Goal: Task Accomplishment & Management: Complete application form

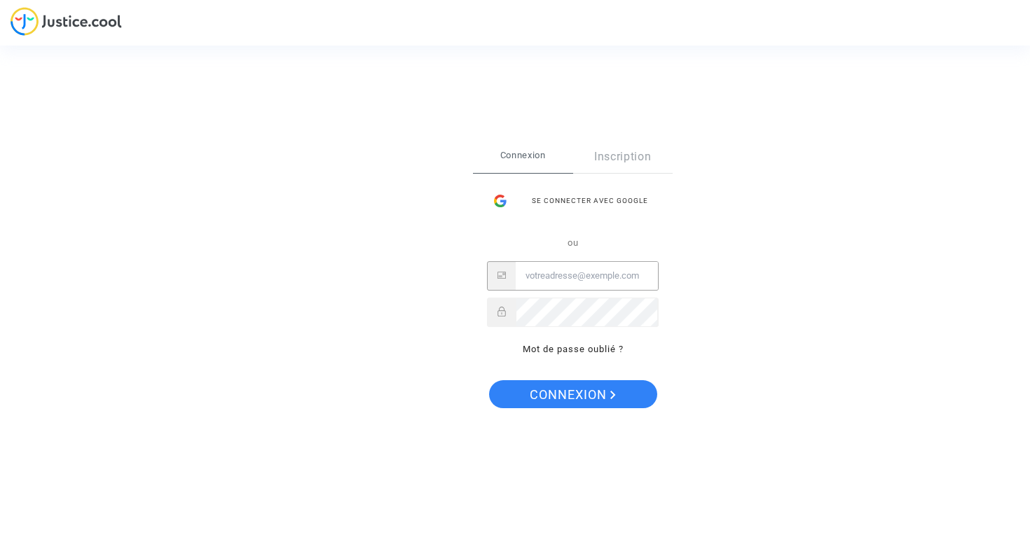
click at [548, 280] on input "Email" at bounding box center [587, 276] width 142 height 28
type input "tfeugier@yahoo.fr"
click at [576, 394] on span "Connexion" at bounding box center [573, 394] width 86 height 29
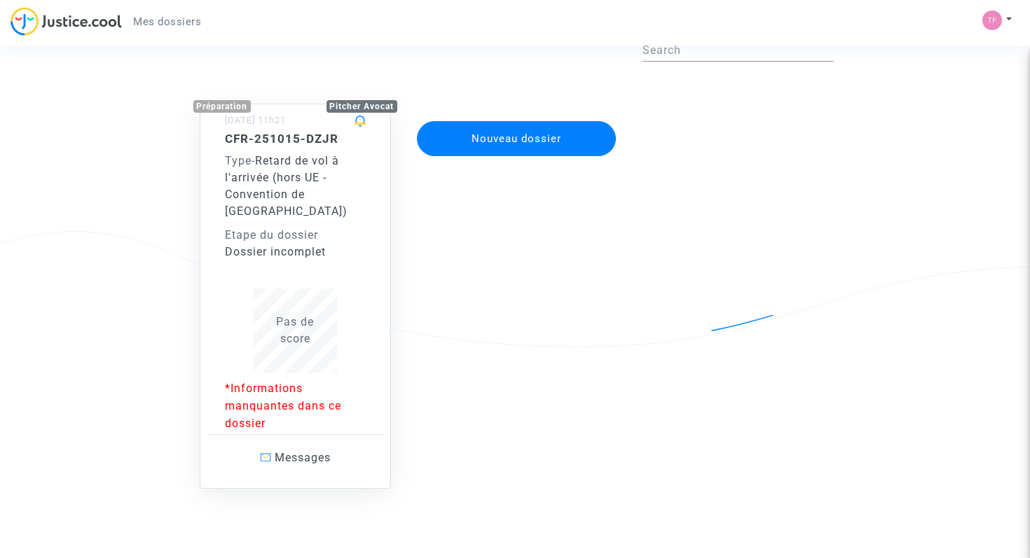
scroll to position [83, 0]
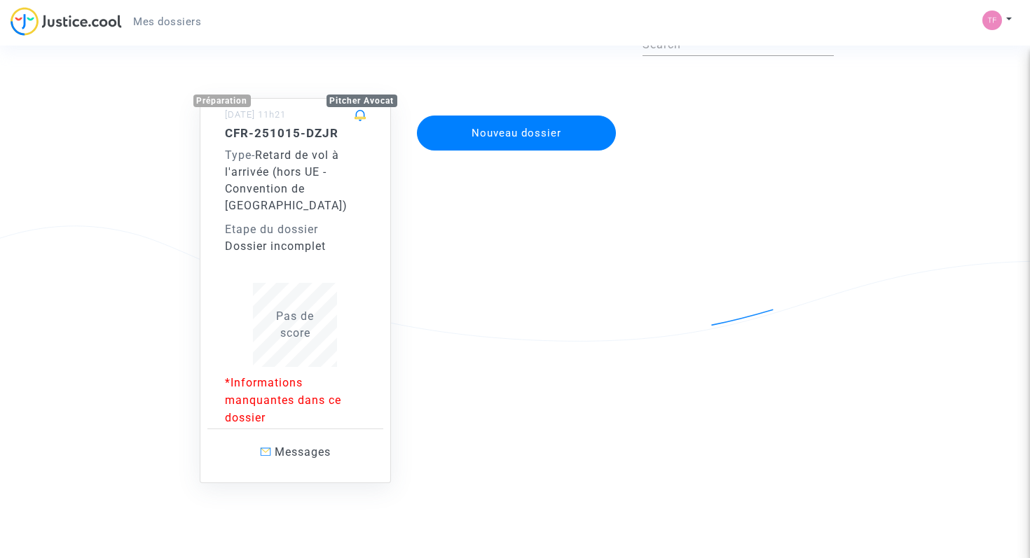
click at [246, 389] on p "*Informations manquantes dans ce dossier" at bounding box center [295, 400] width 141 height 53
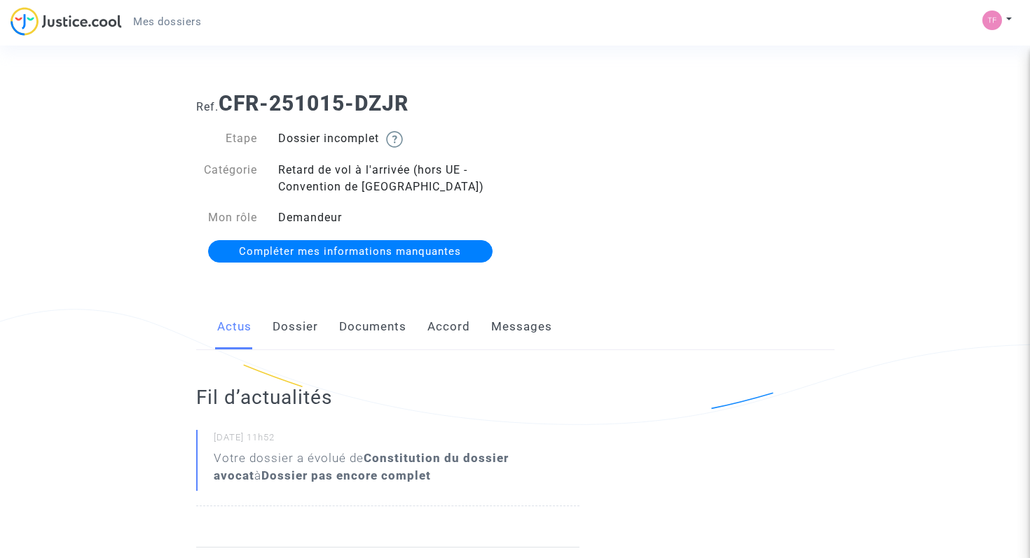
click at [395, 259] on link "Compléter mes informations manquantes" at bounding box center [350, 251] width 285 height 22
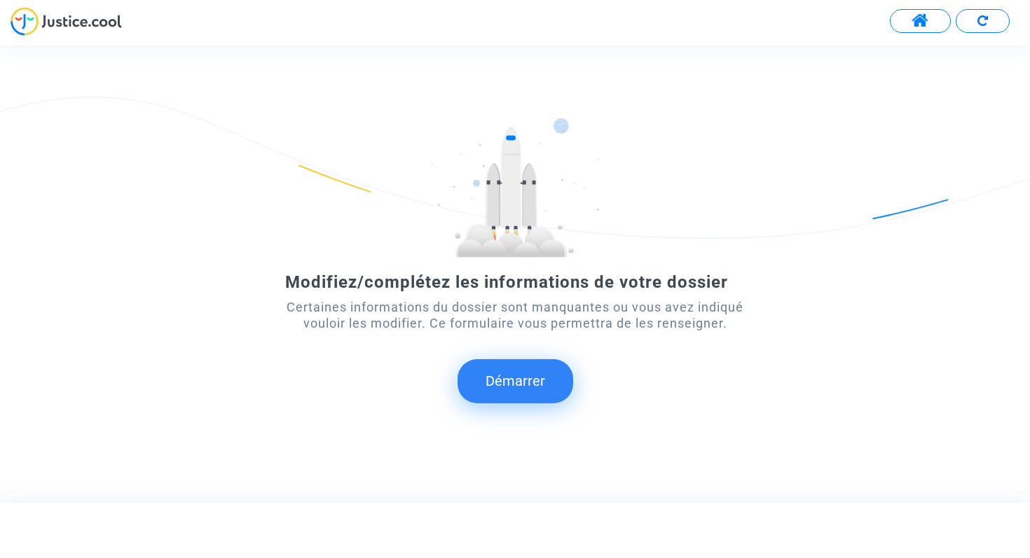
click at [521, 399] on button "Démarrer" at bounding box center [515, 380] width 116 height 43
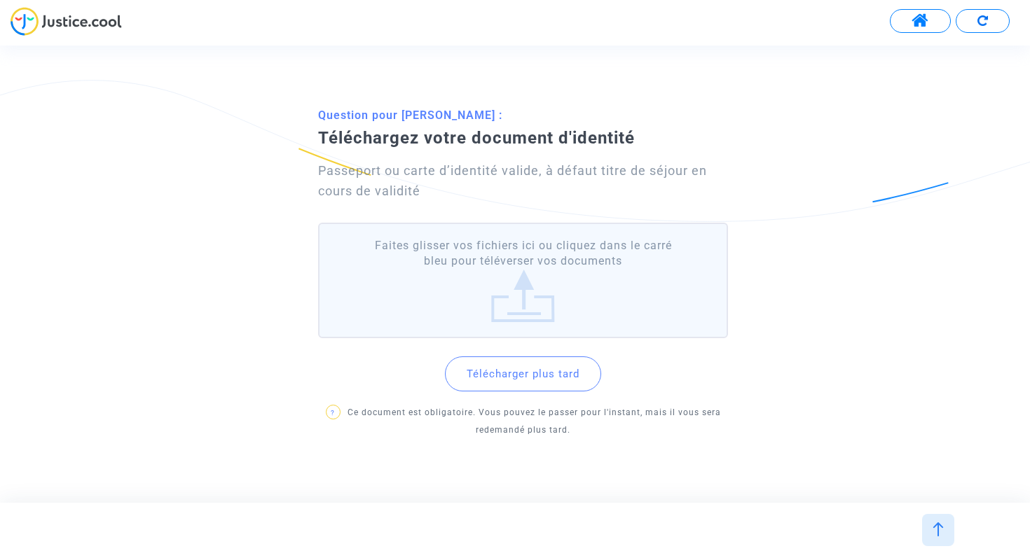
click at [524, 292] on label "Faites glisser vos fichiers ici ou cliquez dans le carré bleu pour téléverser v…" at bounding box center [523, 281] width 410 height 116
click at [0, 0] on input "Faites glisser vos fichiers ici ou cliquez dans le carré bleu pour téléverser v…" at bounding box center [0, 0] width 0 height 0
click at [528, 304] on label "Faites glisser vos fichiers ici ou cliquez dans le carré bleu pour téléverser v…" at bounding box center [523, 281] width 410 height 116
click at [0, 0] on input "Faites glisser vos fichiers ici ou cliquez dans le carré bleu pour téléverser v…" at bounding box center [0, 0] width 0 height 0
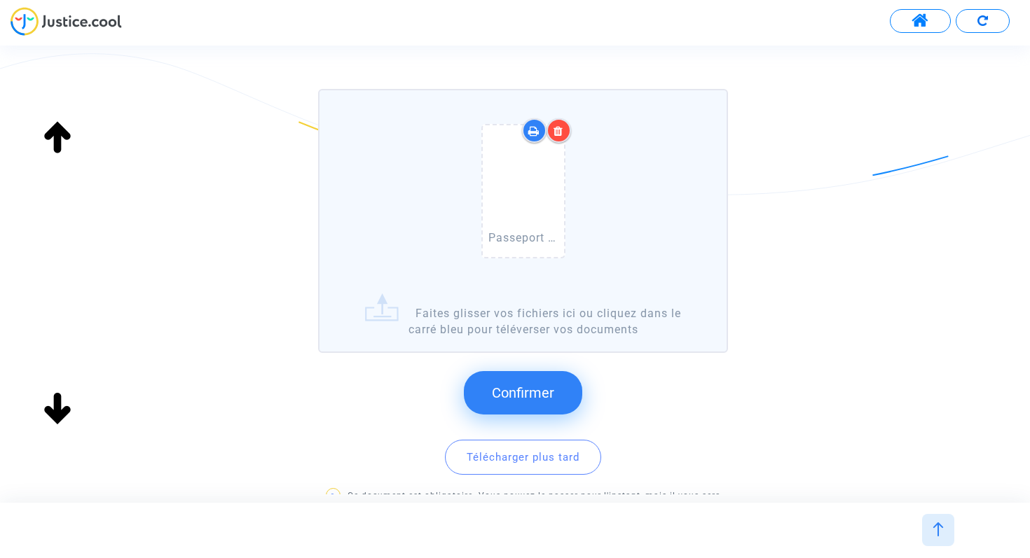
scroll to position [205, 0]
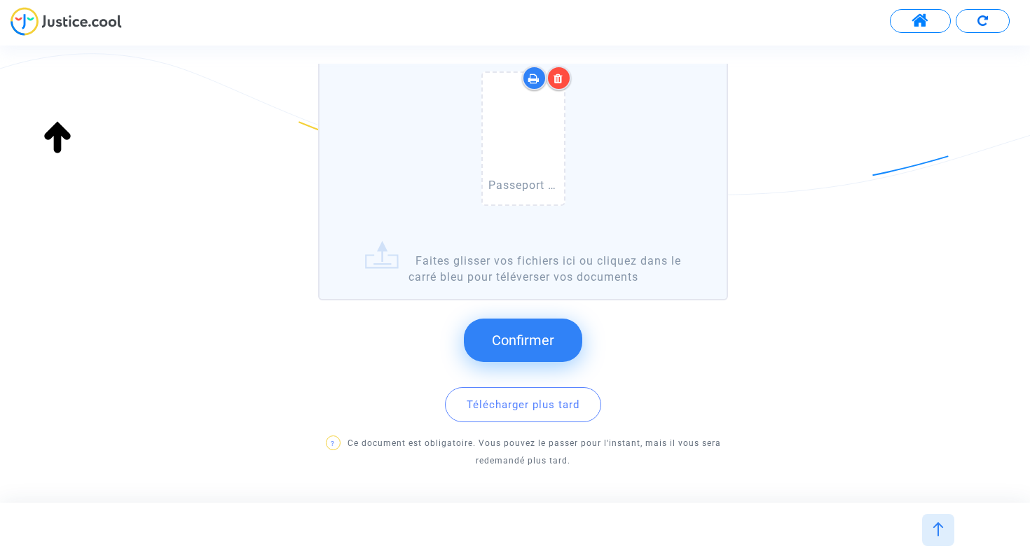
click at [546, 345] on span "Confirmer" at bounding box center [523, 340] width 62 height 17
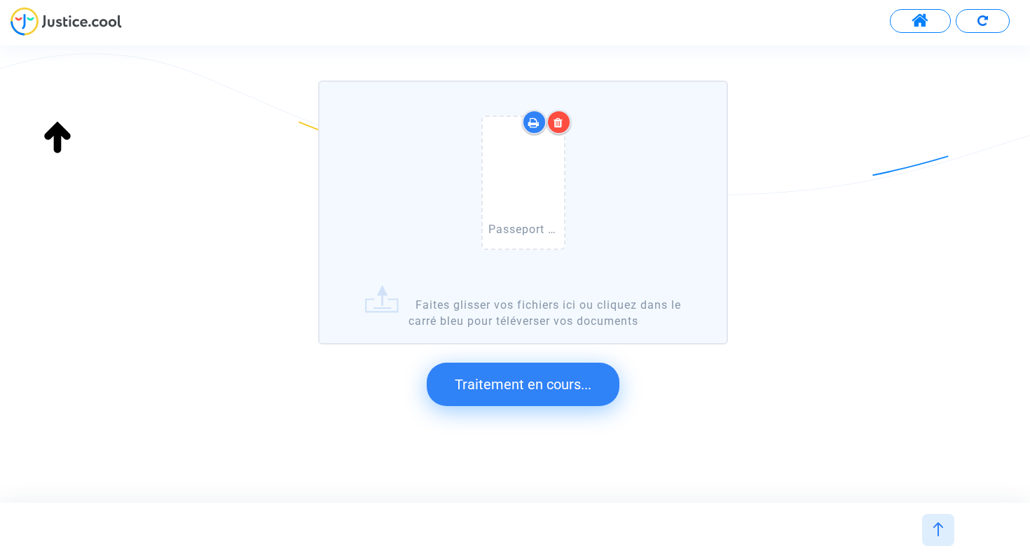
scroll to position [0, 0]
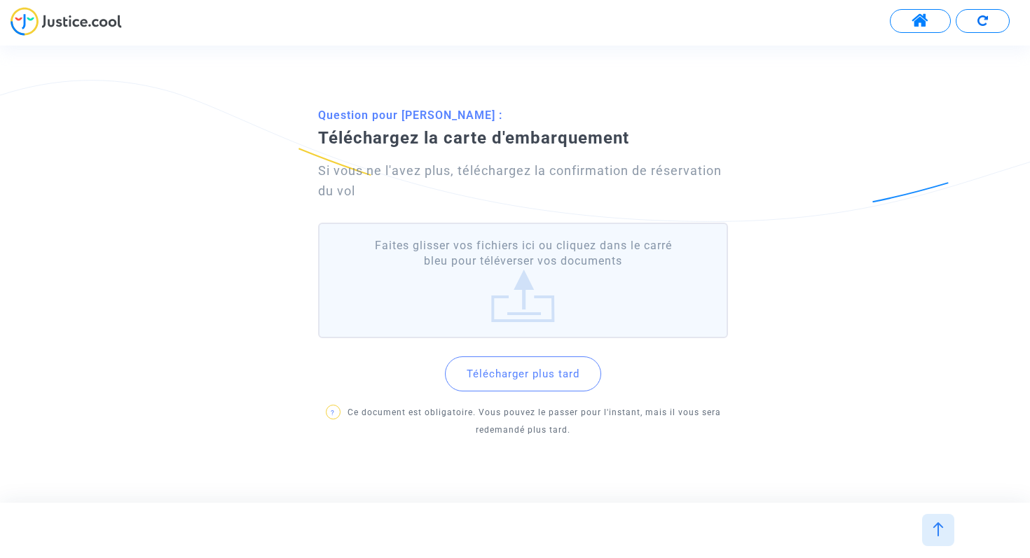
click at [518, 300] on label "Faites glisser vos fichiers ici ou cliquez dans le carré bleu pour téléverser v…" at bounding box center [523, 281] width 410 height 116
click at [0, 0] on input "Faites glisser vos fichiers ici ou cliquez dans le carré bleu pour téléverser v…" at bounding box center [0, 0] width 0 height 0
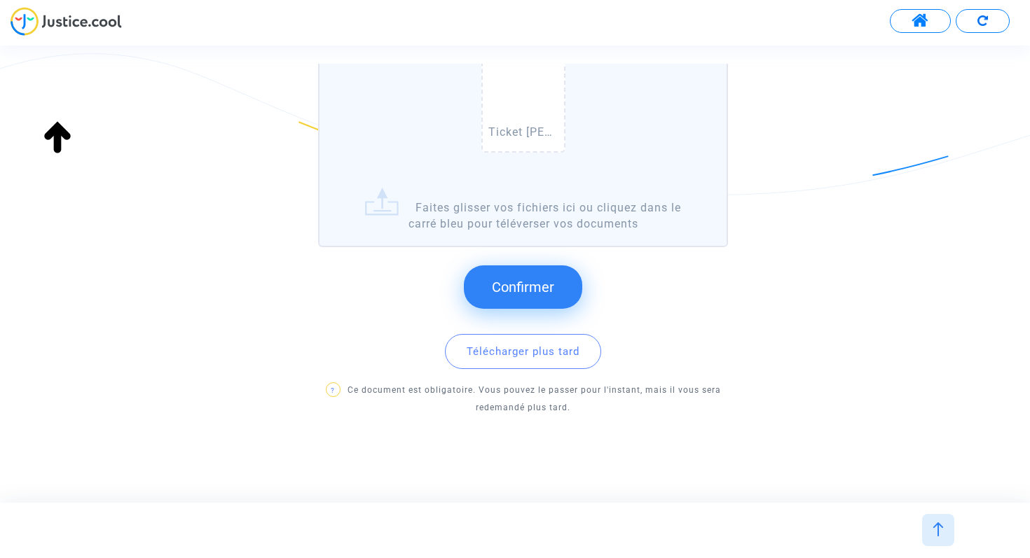
click at [516, 298] on button "Confirmer" at bounding box center [523, 286] width 118 height 43
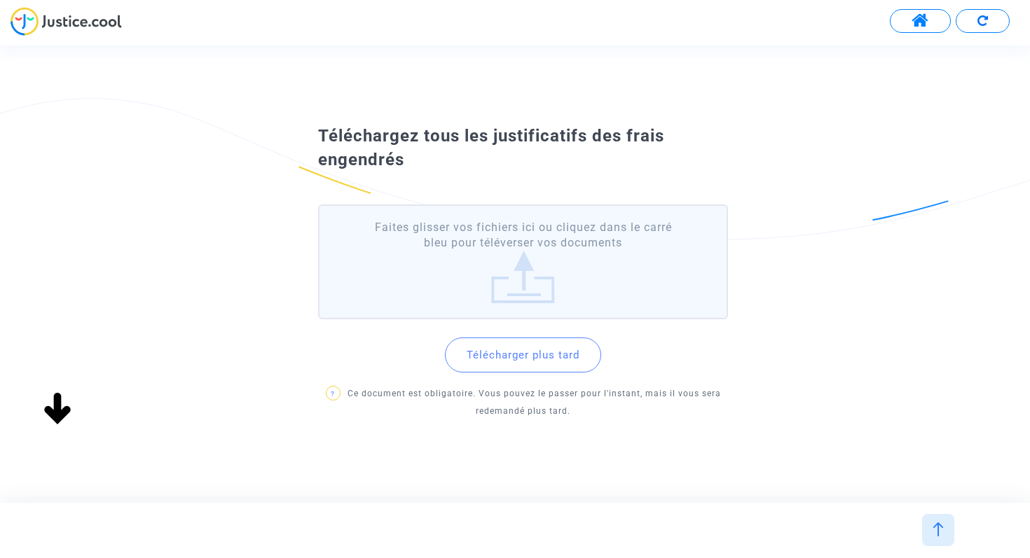
click at [529, 284] on label "Faites glisser vos fichiers ici ou cliquez dans le carré bleu pour téléverser v…" at bounding box center [523, 263] width 410 height 116
click at [0, 0] on input "Faites glisser vos fichiers ici ou cliquez dans le carré bleu pour téléverser v…" at bounding box center [0, 0] width 0 height 0
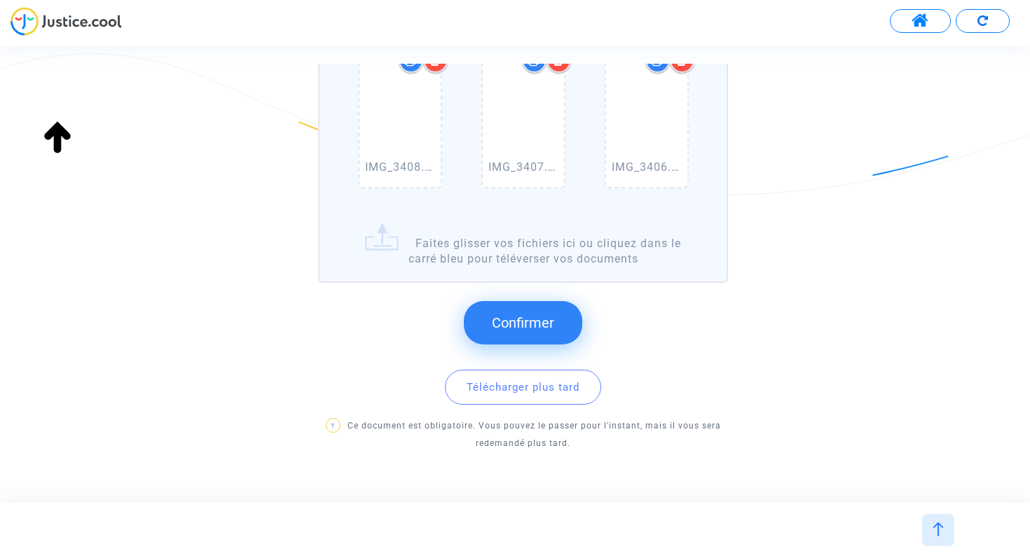
scroll to position [366, 0]
click at [537, 320] on span "Confirmer" at bounding box center [523, 321] width 62 height 17
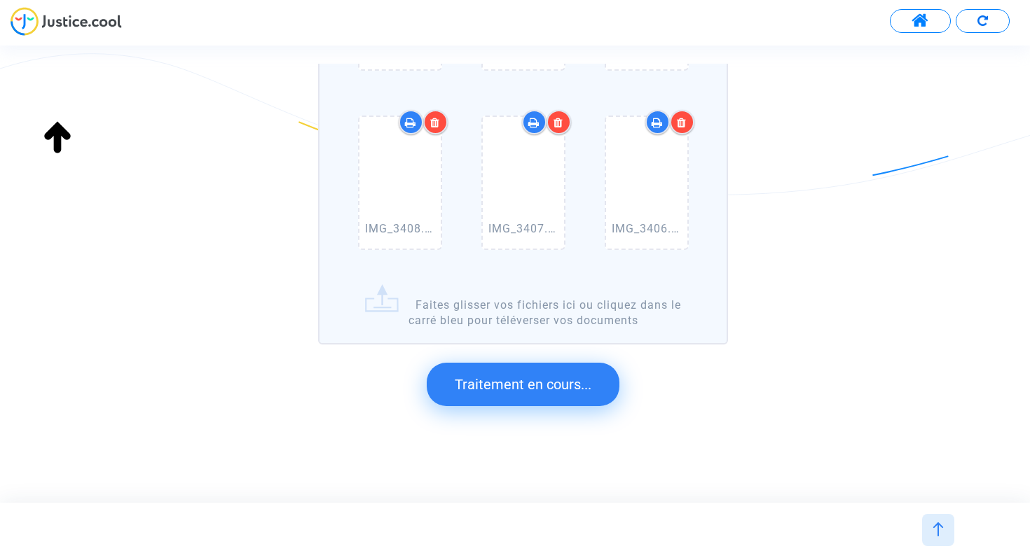
scroll to position [0, 0]
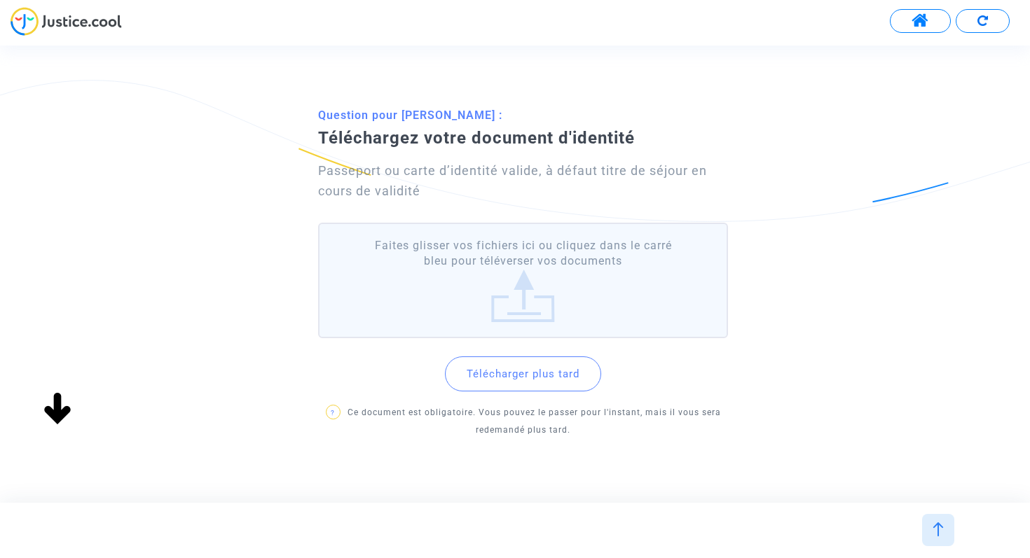
click at [515, 282] on label "Faites glisser vos fichiers ici ou cliquez dans le carré bleu pour téléverser v…" at bounding box center [523, 281] width 410 height 116
click at [0, 0] on input "Faites glisser vos fichiers ici ou cliquez dans le carré bleu pour téléverser v…" at bounding box center [0, 0] width 0 height 0
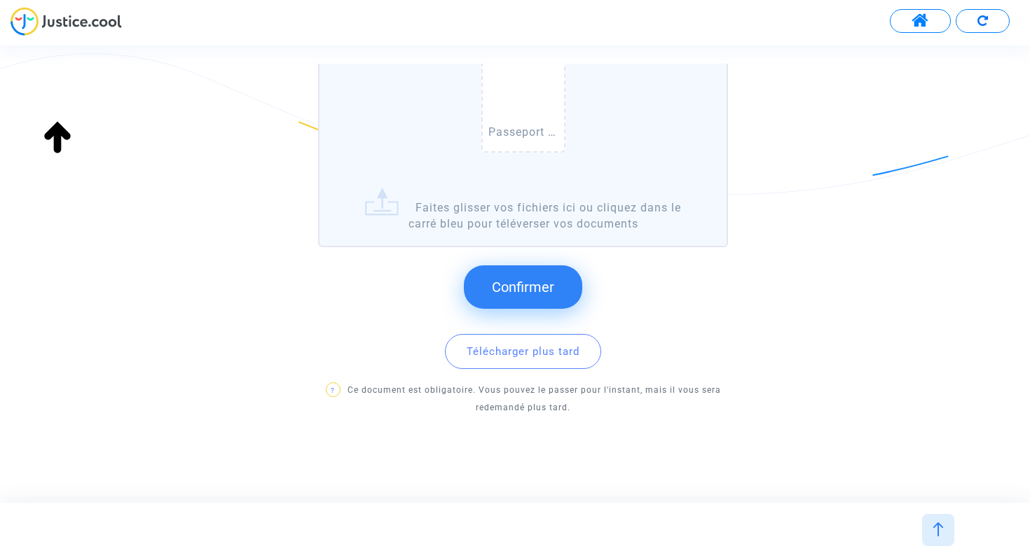
click at [523, 298] on button "Confirmer" at bounding box center [523, 286] width 118 height 43
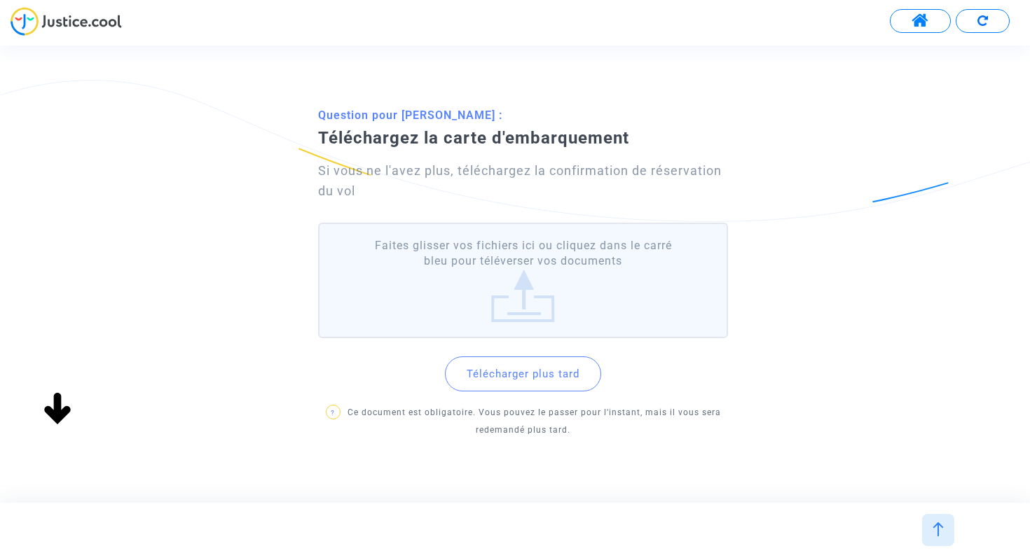
click at [539, 300] on label "Faites glisser vos fichiers ici ou cliquez dans le carré bleu pour téléverser v…" at bounding box center [523, 281] width 410 height 116
click at [0, 0] on input "Faites glisser vos fichiers ici ou cliquez dans le carré bleu pour téléverser v…" at bounding box center [0, 0] width 0 height 0
click at [527, 289] on label "Faites glisser vos fichiers ici ou cliquez dans le carré bleu pour téléverser v…" at bounding box center [523, 281] width 410 height 116
click at [0, 0] on input "Faites glisser vos fichiers ici ou cliquez dans le carré bleu pour téléverser v…" at bounding box center [0, 0] width 0 height 0
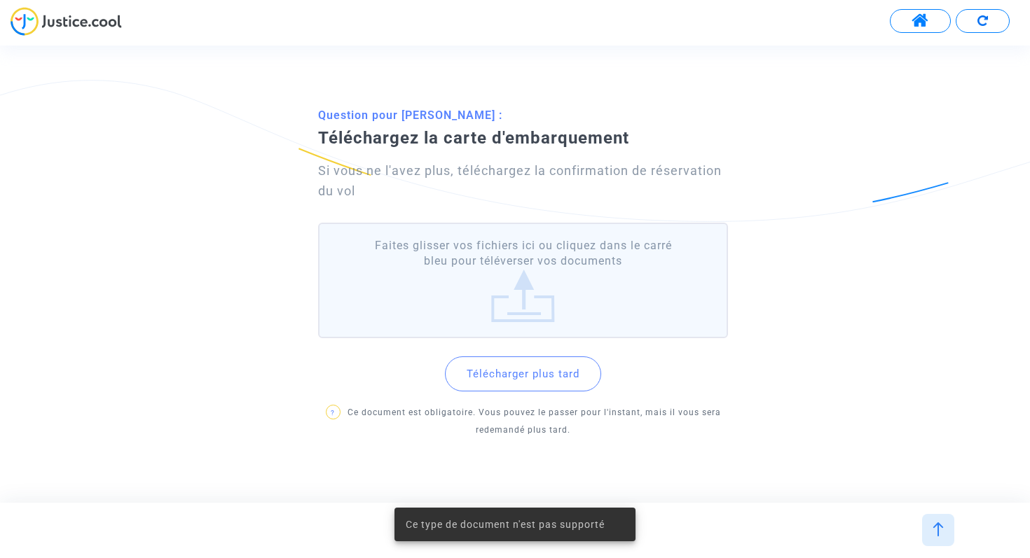
click at [542, 301] on label "Faites glisser vos fichiers ici ou cliquez dans le carré bleu pour téléverser v…" at bounding box center [523, 281] width 410 height 116
click at [0, 0] on input "Faites glisser vos fichiers ici ou cliquez dans le carré bleu pour téléverser v…" at bounding box center [0, 0] width 0 height 0
click at [532, 373] on button "Télécharger plus tard" at bounding box center [523, 374] width 156 height 35
click at [527, 264] on label "Faites glisser vos fichiers ici ou cliquez dans le carré bleu pour téléverser v…" at bounding box center [523, 281] width 410 height 116
click at [0, 0] on input "Faites glisser vos fichiers ici ou cliquez dans le carré bleu pour téléverser v…" at bounding box center [0, 0] width 0 height 0
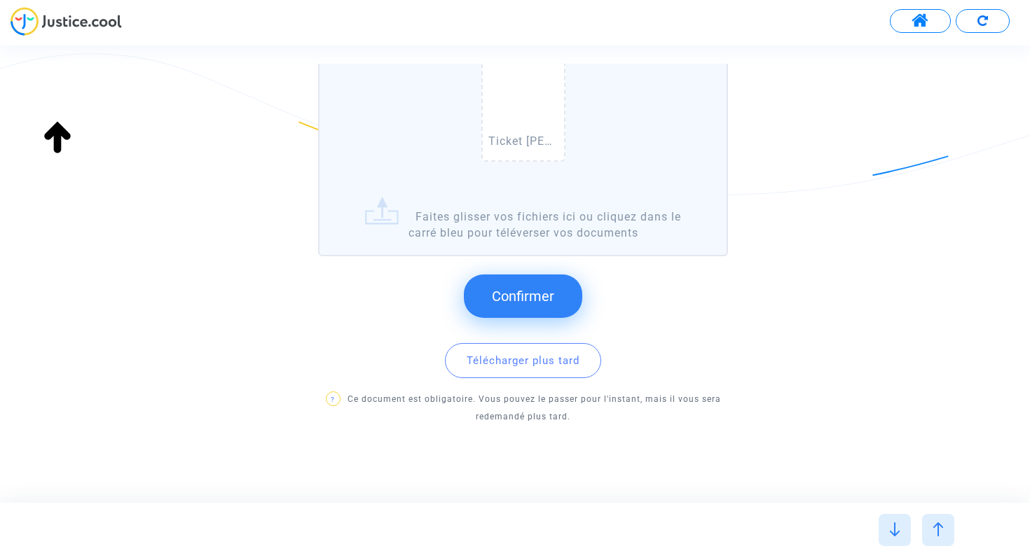
click at [525, 300] on span "Confirmer" at bounding box center [523, 296] width 62 height 17
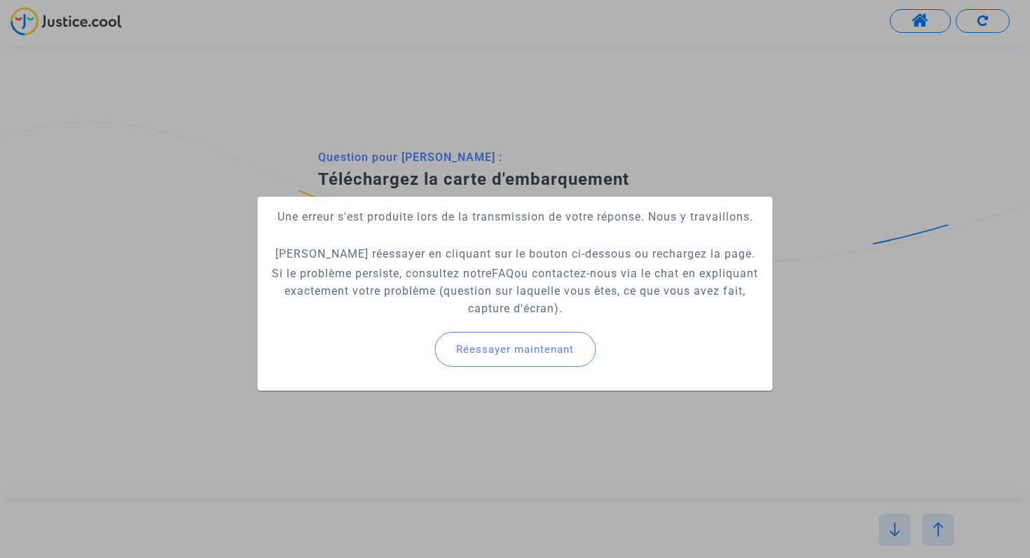
click at [525, 353] on span "Réessayer maintenant" at bounding box center [515, 349] width 118 height 13
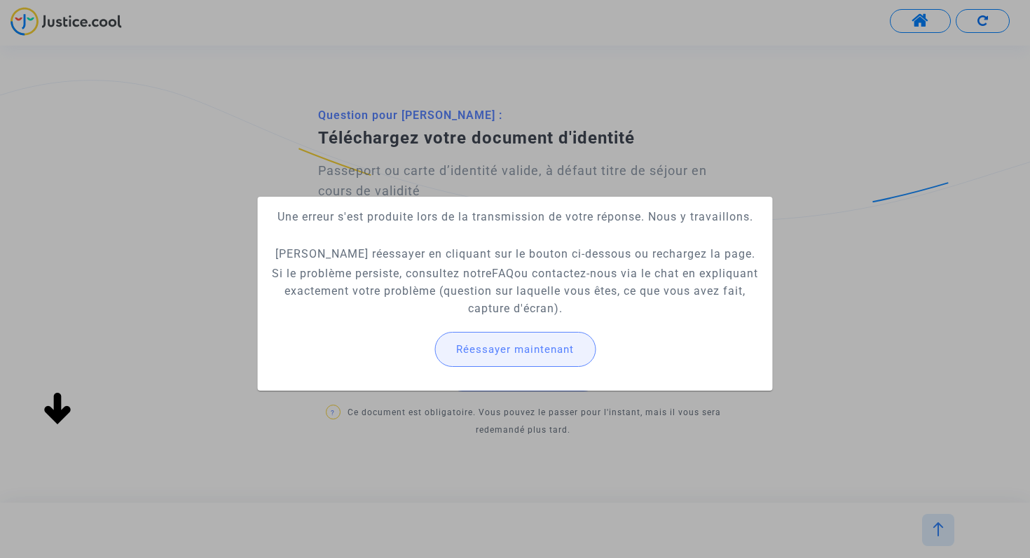
click at [525, 352] on span "Réessayer maintenant" at bounding box center [515, 349] width 118 height 13
click at [534, 353] on span "Réessayer maintenant" at bounding box center [515, 349] width 118 height 13
click at [700, 175] on div at bounding box center [515, 279] width 1030 height 558
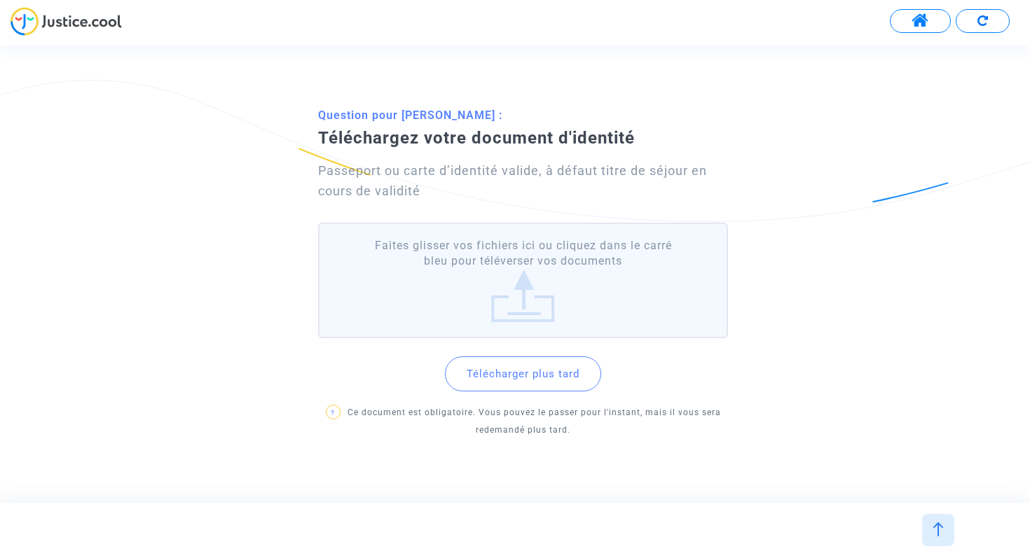
click at [546, 299] on label "Faites glisser vos fichiers ici ou cliquez dans le carré bleu pour téléverser v…" at bounding box center [523, 281] width 410 height 116
click at [0, 0] on input "Faites glisser vos fichiers ici ou cliquez dans le carré bleu pour téléverser v…" at bounding box center [0, 0] width 0 height 0
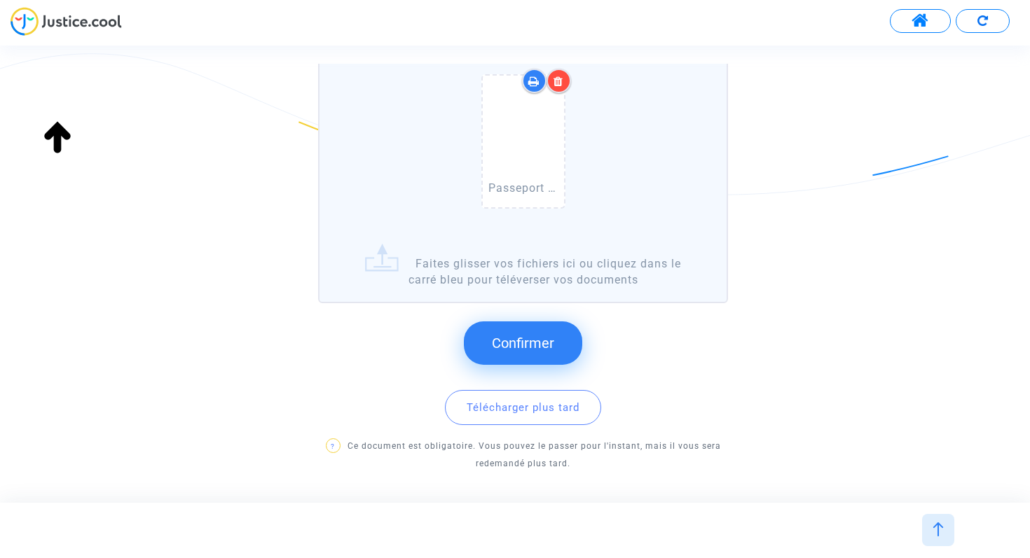
click at [551, 339] on span "Confirmer" at bounding box center [523, 343] width 62 height 17
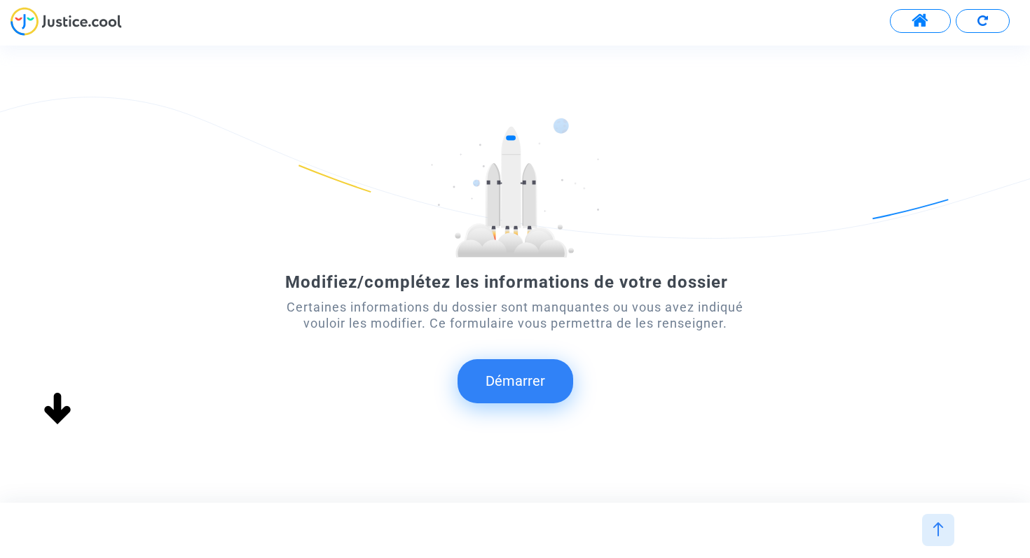
click at [541, 382] on button "Démarrer" at bounding box center [515, 380] width 116 height 43
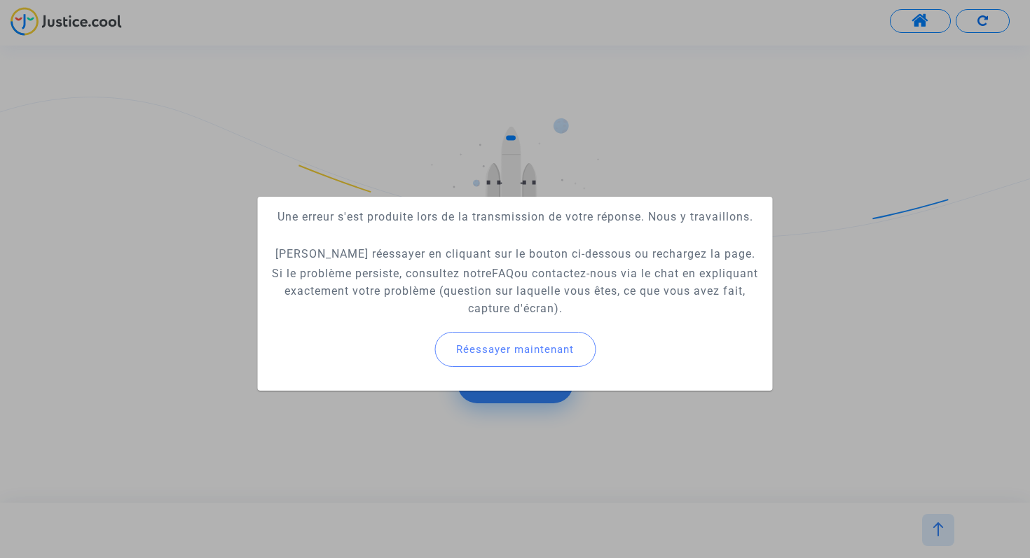
click at [515, 347] on span "Réessayer maintenant" at bounding box center [515, 349] width 118 height 13
click at [516, 346] on span "Réessayer maintenant" at bounding box center [515, 349] width 118 height 13
click at [521, 352] on span "Réessayer maintenant" at bounding box center [515, 349] width 118 height 13
click at [679, 125] on div at bounding box center [515, 279] width 1030 height 558
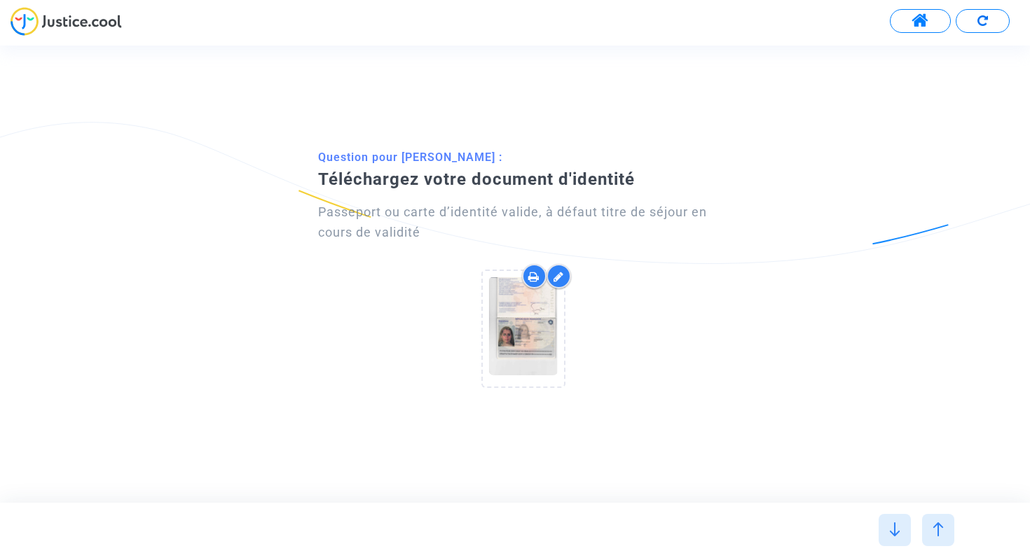
click at [652, 357] on div at bounding box center [523, 331] width 410 height 135
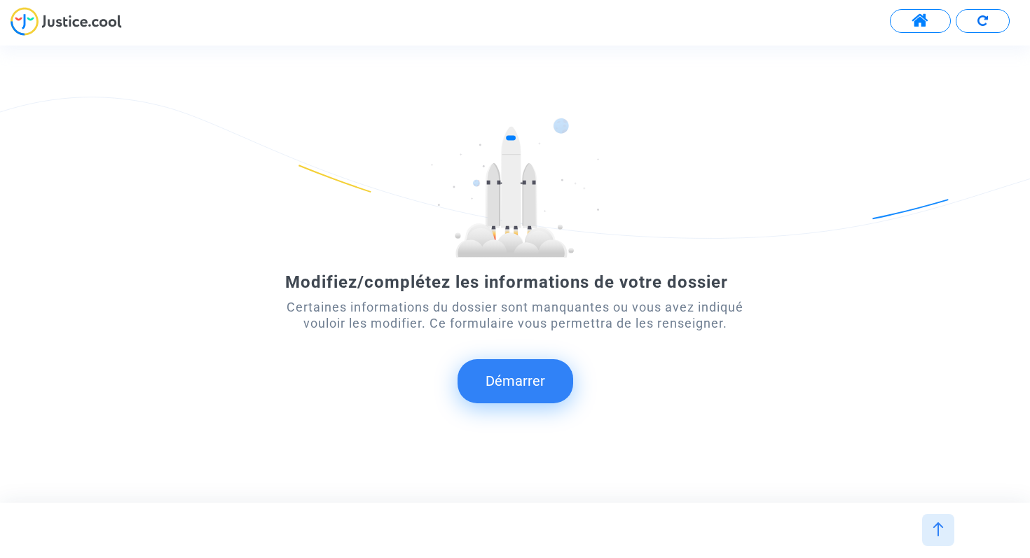
click at [537, 375] on button "Démarrer" at bounding box center [515, 380] width 116 height 43
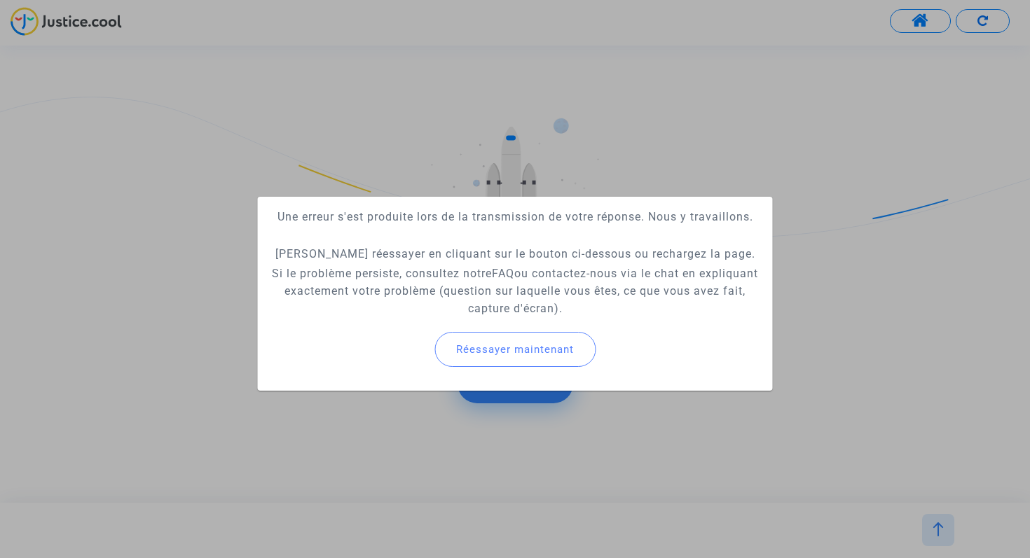
click at [998, 22] on div at bounding box center [515, 279] width 1030 height 558
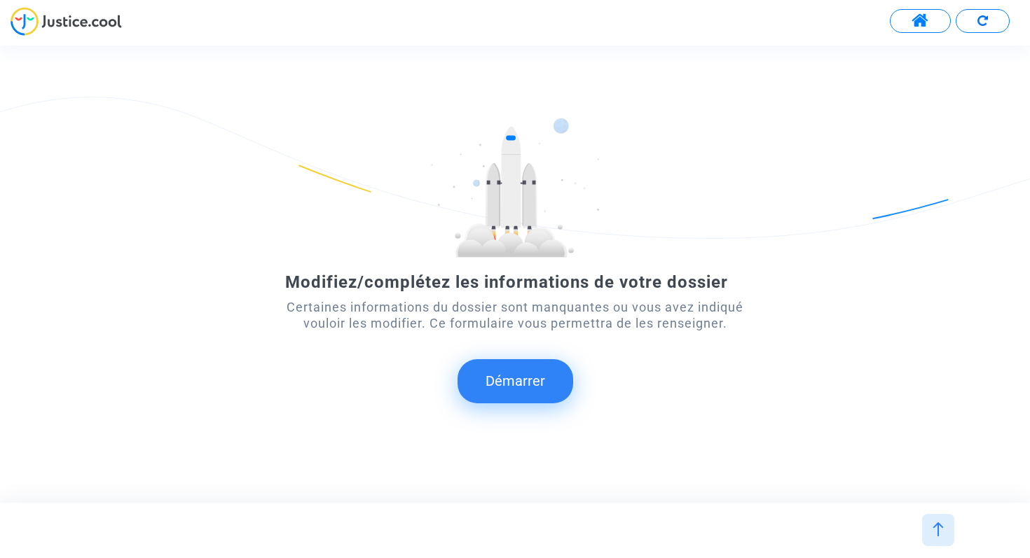
click at [989, 22] on button at bounding box center [982, 21] width 54 height 24
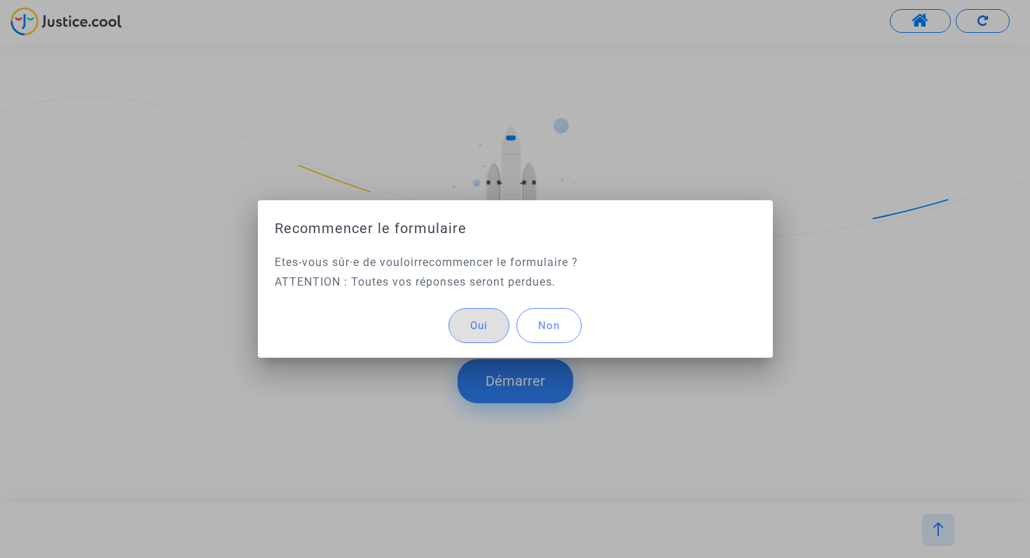
click at [560, 322] on button "Non" at bounding box center [548, 325] width 65 height 35
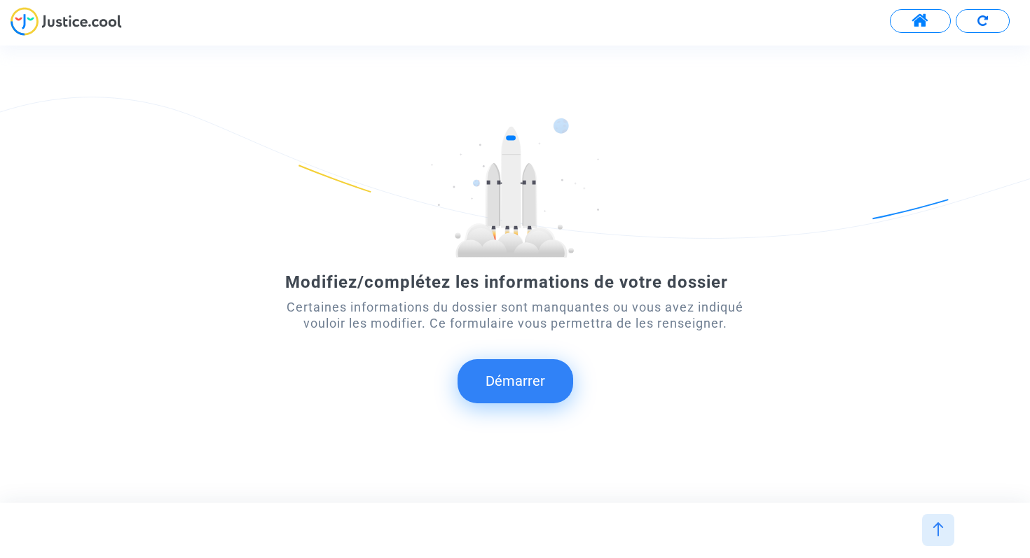
click at [516, 389] on button "Démarrer" at bounding box center [515, 380] width 116 height 43
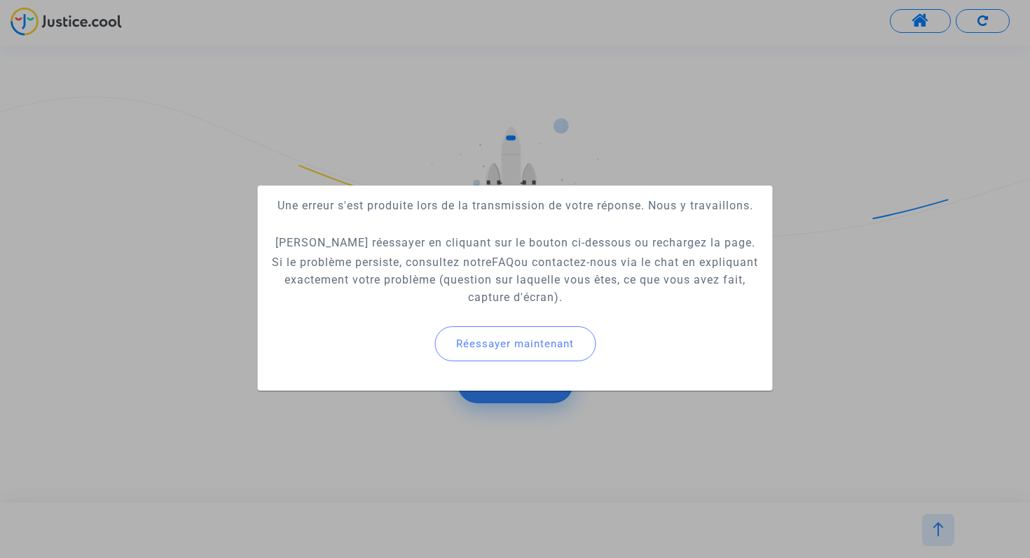
click at [496, 352] on button "Réessayer maintenant" at bounding box center [514, 343] width 161 height 35
click at [525, 345] on span "Réessayer maintenant" at bounding box center [515, 344] width 118 height 13
click at [694, 114] on div at bounding box center [515, 279] width 1030 height 558
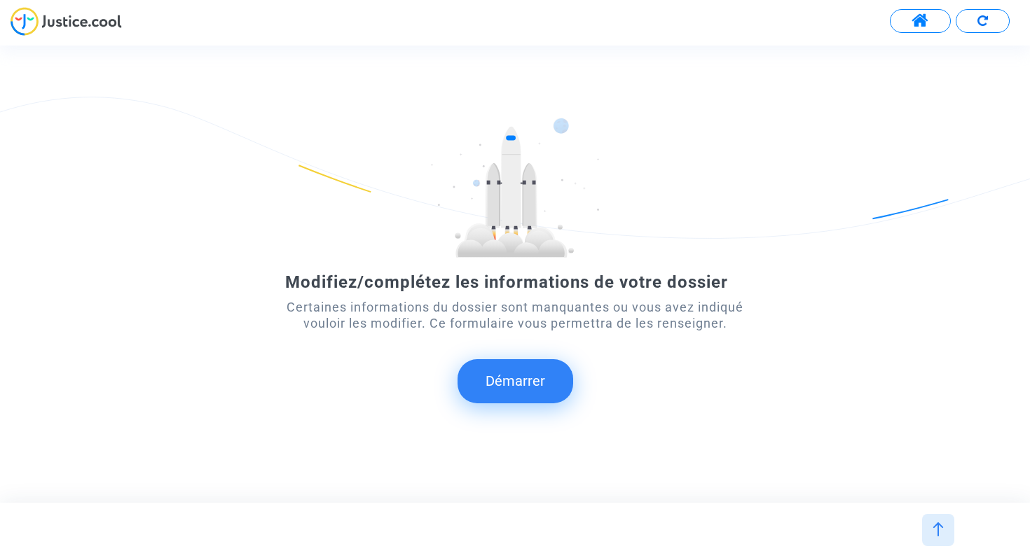
click at [990, 19] on button at bounding box center [982, 21] width 54 height 24
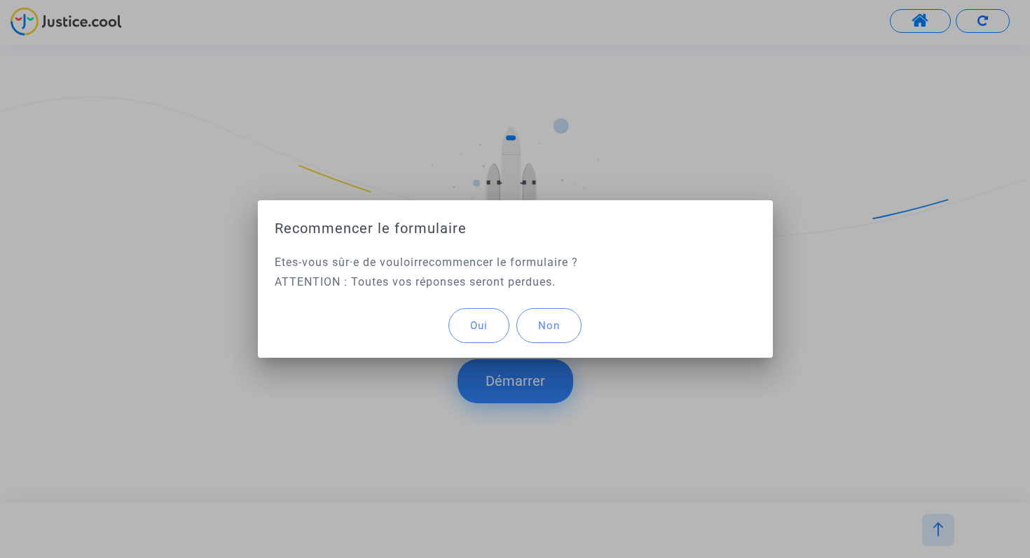
click at [484, 328] on span "Oui" at bounding box center [479, 325] width 18 height 13
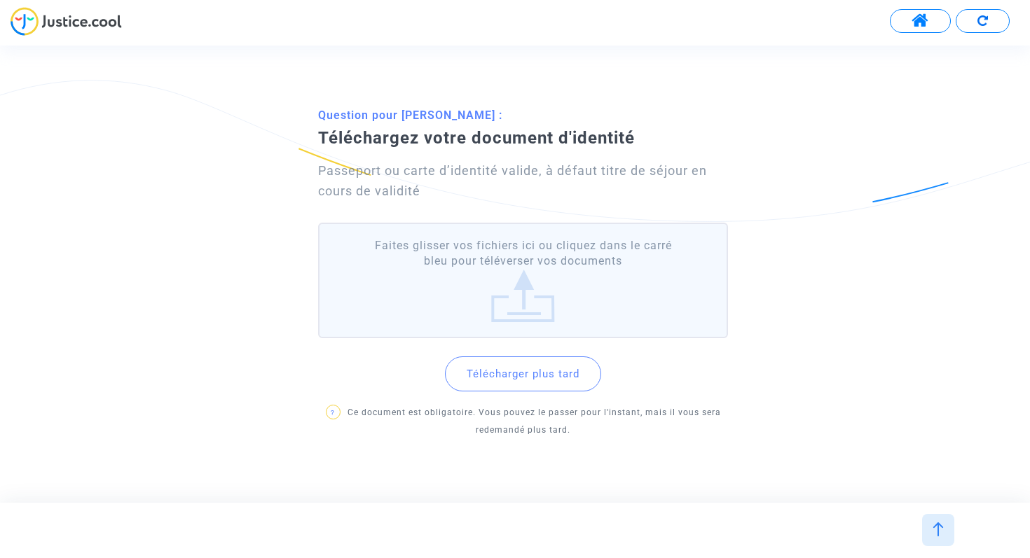
click at [532, 290] on label "Faites glisser vos fichiers ici ou cliquez dans le carré bleu pour téléverser v…" at bounding box center [523, 281] width 410 height 116
click at [0, 0] on input "Faites glisser vos fichiers ici ou cliquez dans le carré bleu pour téléverser v…" at bounding box center [0, 0] width 0 height 0
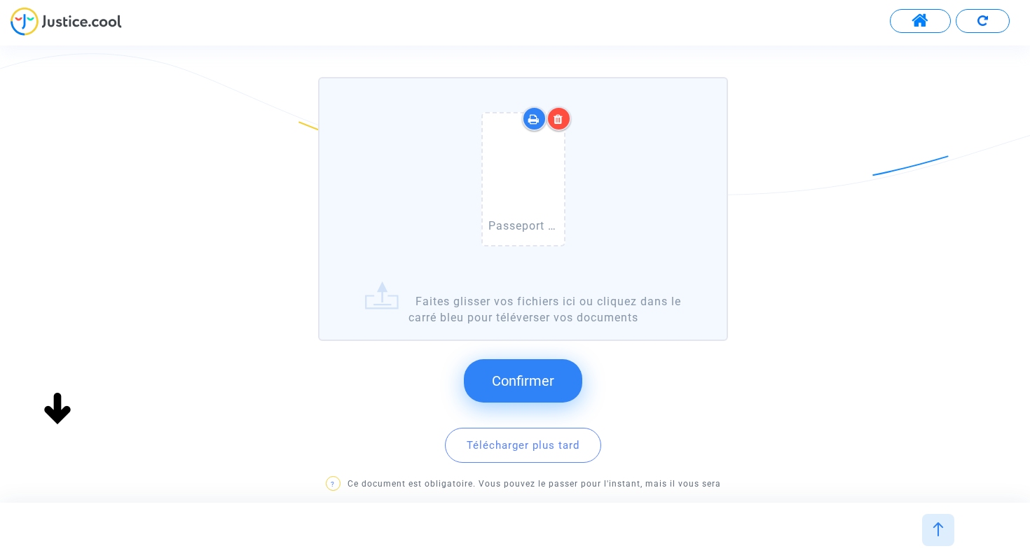
scroll to position [258, 0]
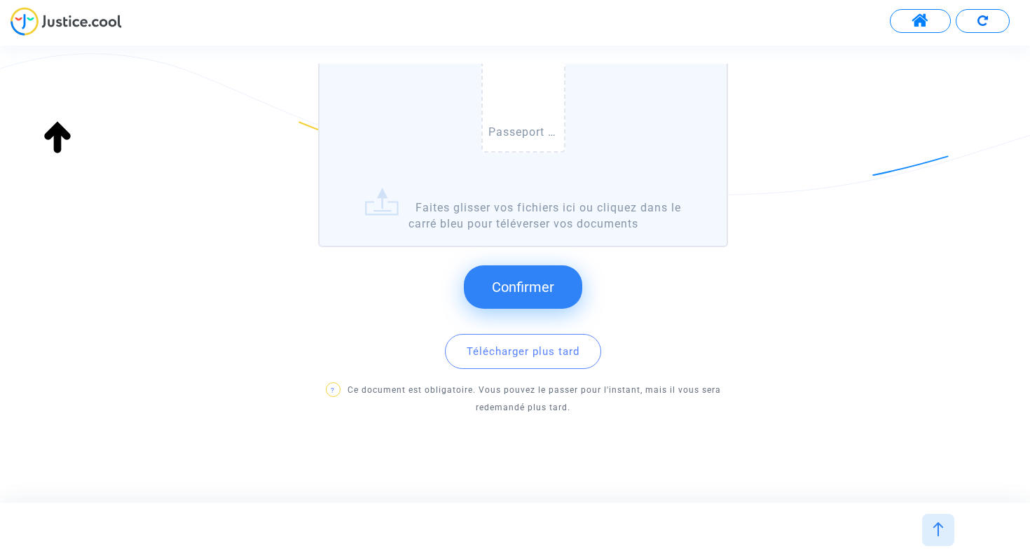
click at [518, 287] on span "Confirmer" at bounding box center [523, 287] width 62 height 17
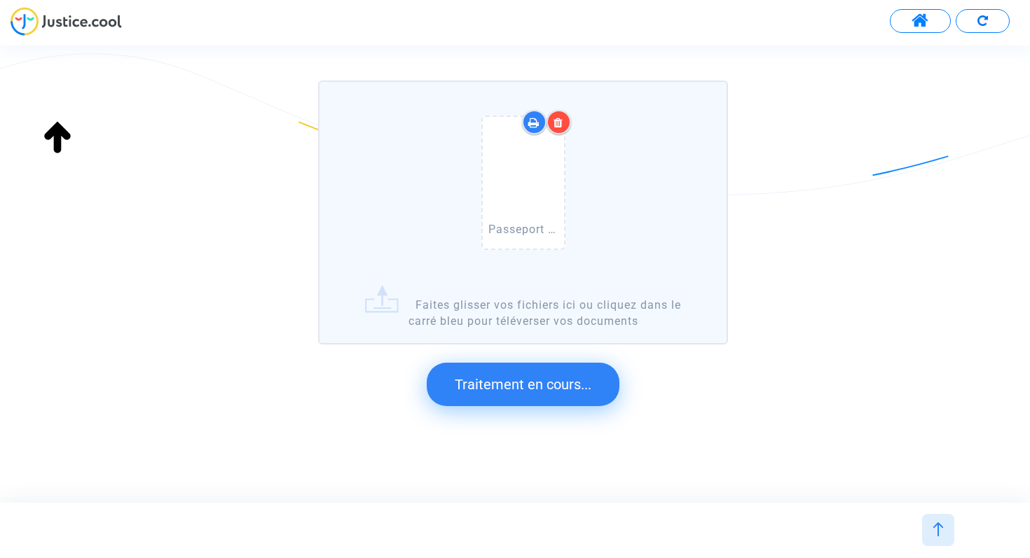
scroll to position [0, 0]
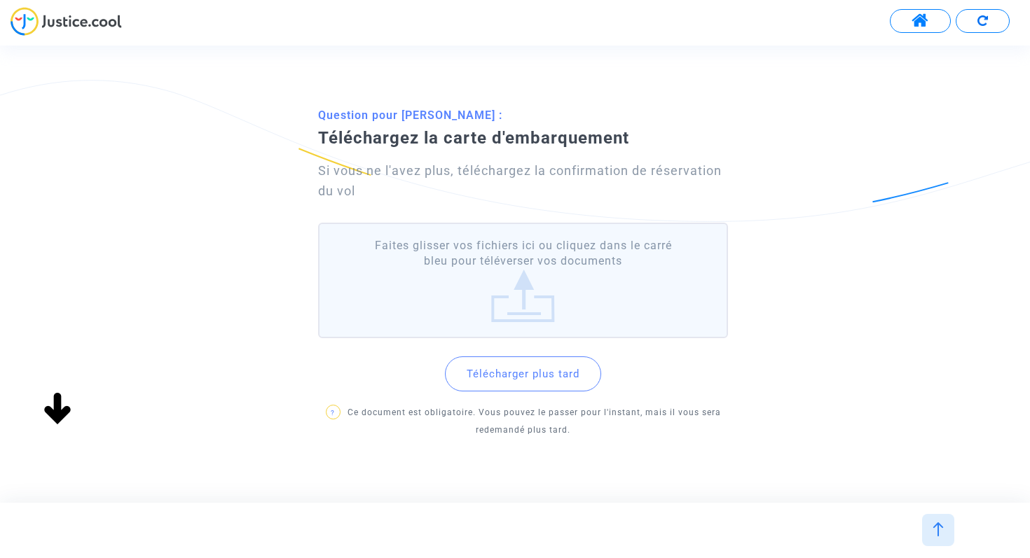
click at [556, 328] on label "Faites glisser vos fichiers ici ou cliquez dans le carré bleu pour téléverser v…" at bounding box center [523, 281] width 410 height 116
click at [0, 0] on input "Faites glisser vos fichiers ici ou cliquez dans le carré bleu pour téléverser v…" at bounding box center [0, 0] width 0 height 0
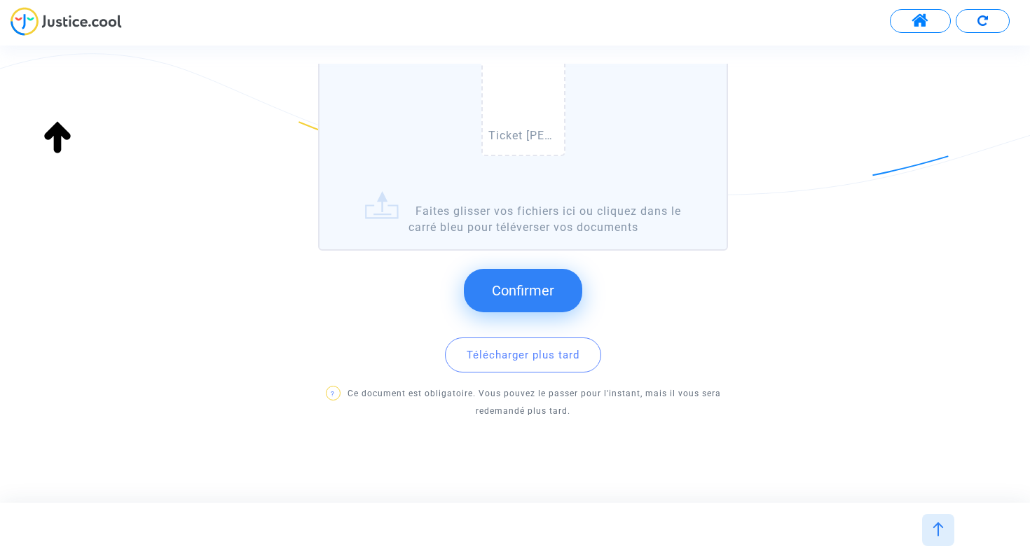
click at [551, 307] on button "Confirmer" at bounding box center [523, 290] width 118 height 43
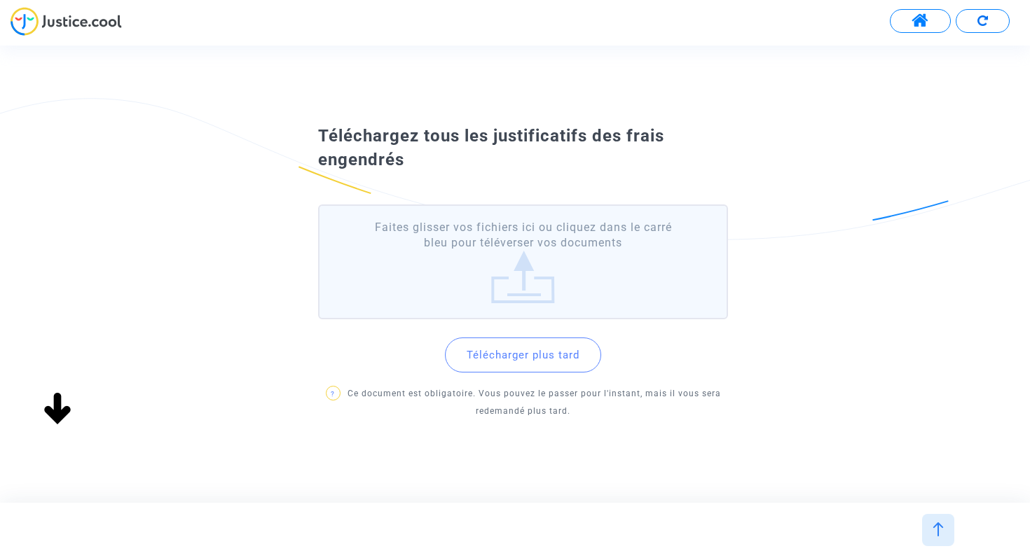
click at [614, 435] on div "Continuer Question pour Tanguy FEUGIER : Téléchargez la carte d'embarquement Si…" at bounding box center [527, 274] width 1054 height 457
click at [540, 291] on label "Faites glisser vos fichiers ici ou cliquez dans le carré bleu pour téléverser v…" at bounding box center [523, 263] width 410 height 116
click at [0, 0] on input "Faites glisser vos fichiers ici ou cliquez dans le carré bleu pour téléverser v…" at bounding box center [0, 0] width 0 height 0
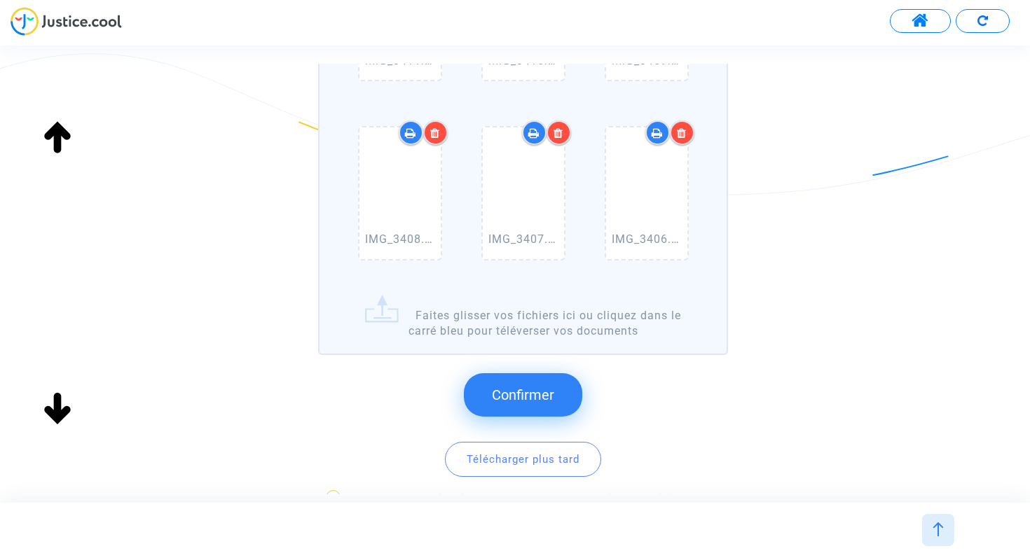
scroll to position [298, 0]
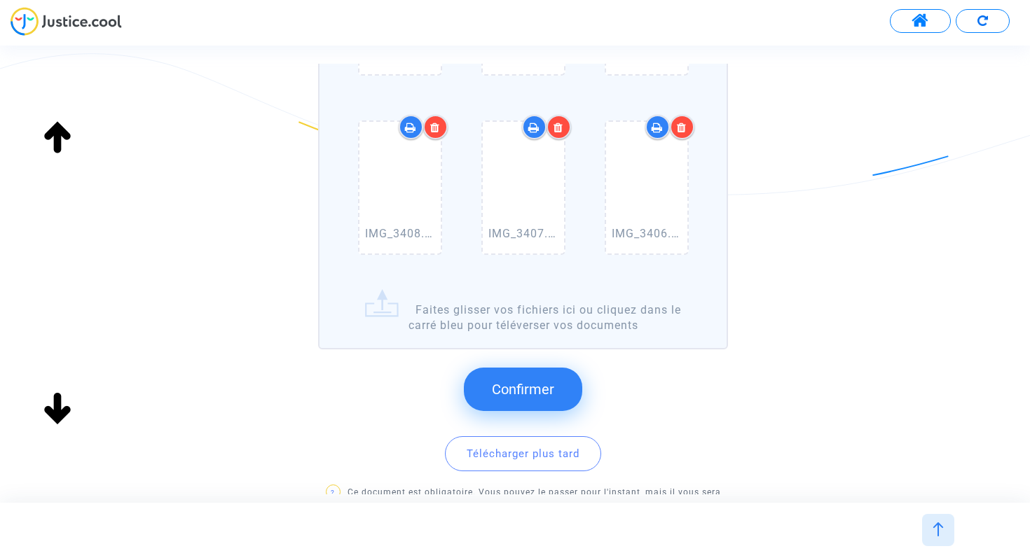
click at [545, 396] on span "Confirmer" at bounding box center [523, 389] width 62 height 17
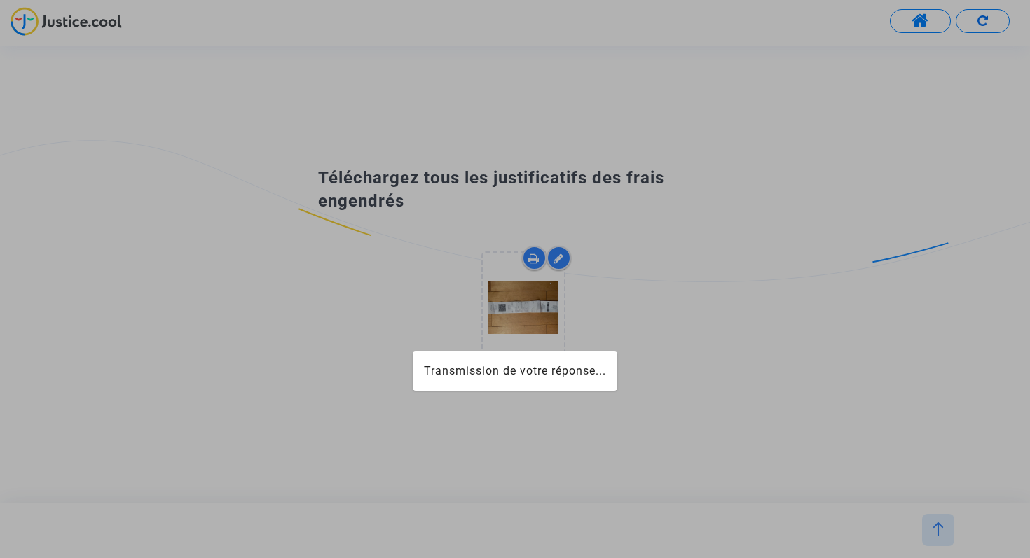
scroll to position [0, 0]
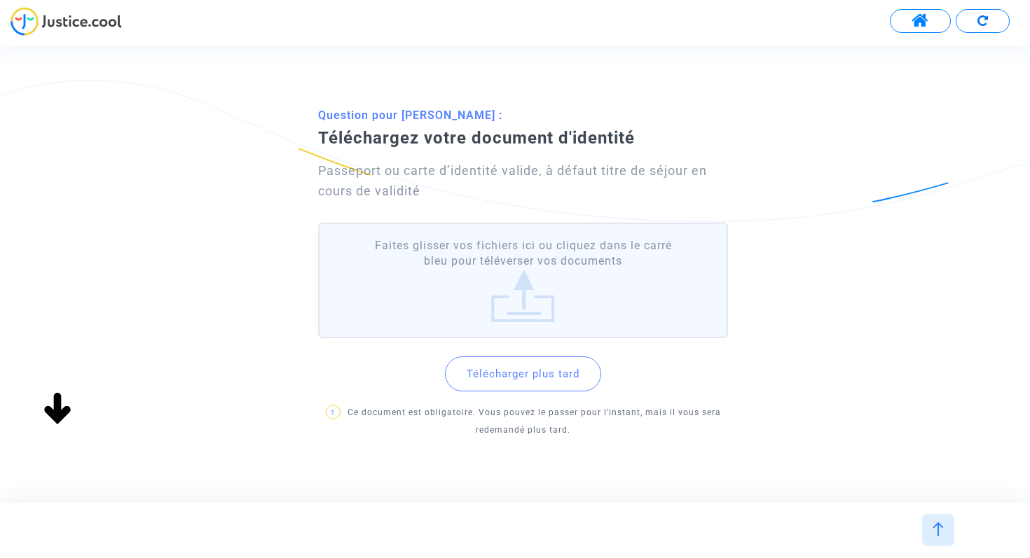
click at [531, 284] on label "Faites glisser vos fichiers ici ou cliquez dans le carré bleu pour téléverser v…" at bounding box center [523, 281] width 410 height 116
click at [0, 0] on input "Faites glisser vos fichiers ici ou cliquez dans le carré bleu pour téléverser v…" at bounding box center [0, 0] width 0 height 0
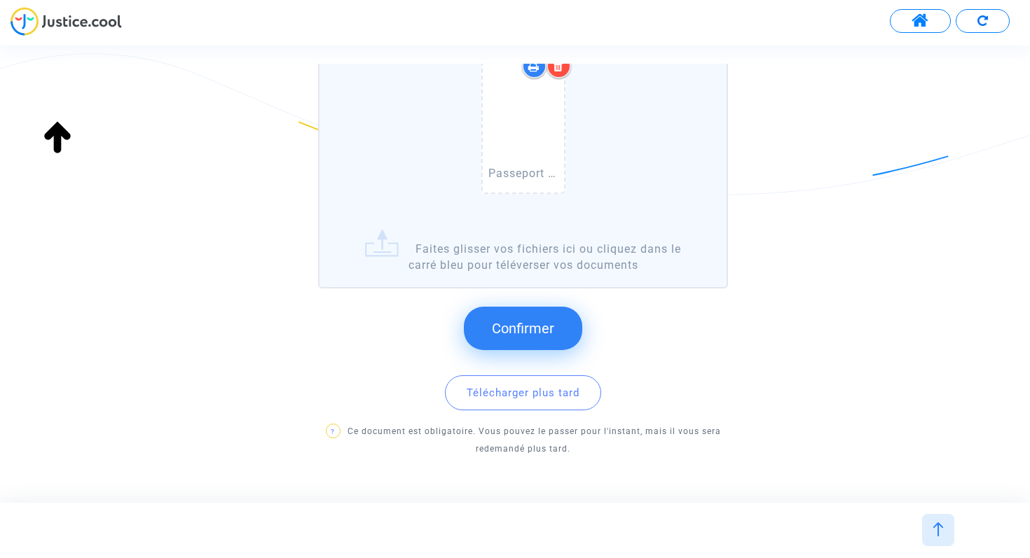
scroll to position [245, 0]
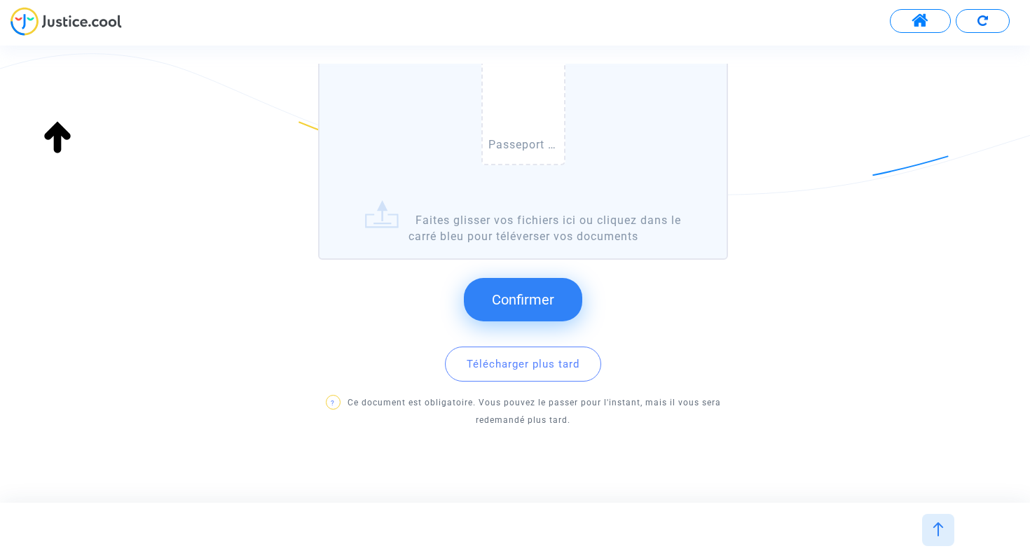
click at [519, 302] on span "Confirmer" at bounding box center [523, 299] width 62 height 17
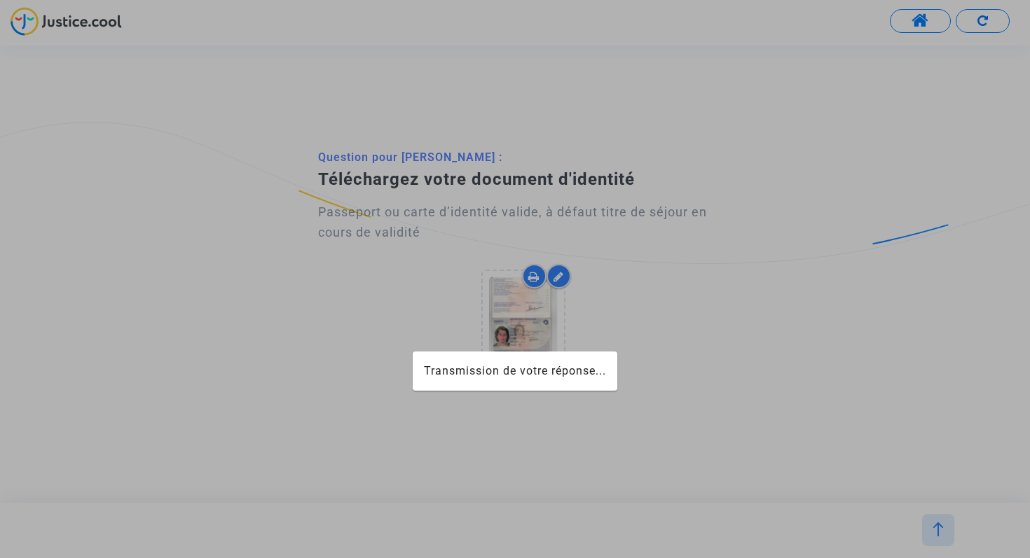
scroll to position [0, 0]
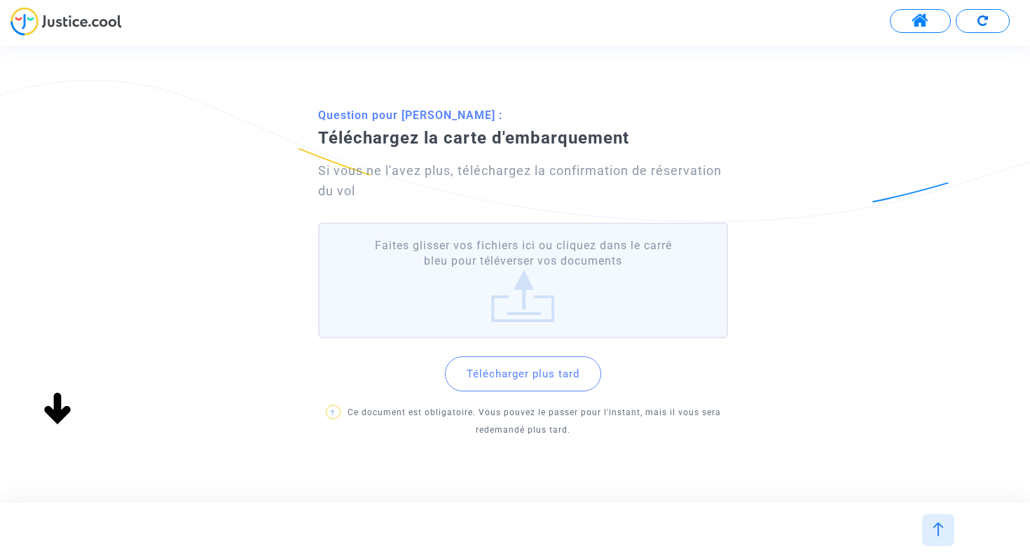
click at [537, 297] on label "Faites glisser vos fichiers ici ou cliquez dans le carré bleu pour téléverser v…" at bounding box center [523, 281] width 410 height 116
click at [0, 0] on input "Faites glisser vos fichiers ici ou cliquez dans le carré bleu pour téléverser v…" at bounding box center [0, 0] width 0 height 0
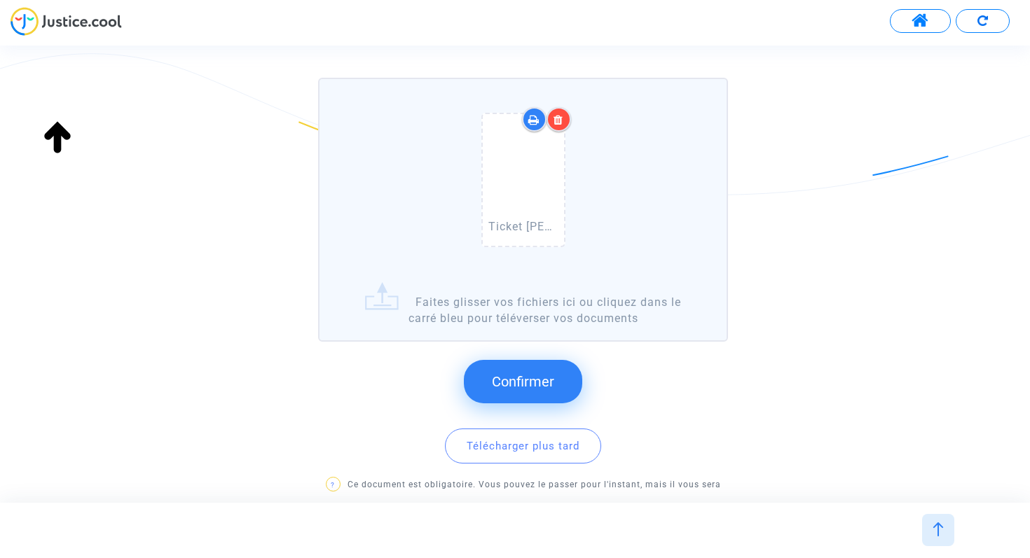
scroll to position [258, 0]
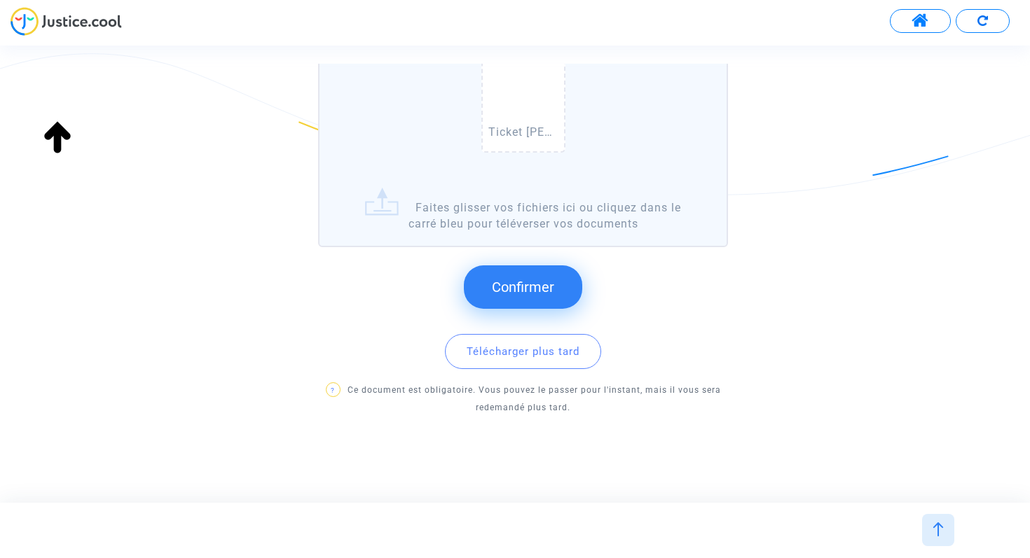
click at [548, 293] on span "Confirmer" at bounding box center [523, 287] width 62 height 17
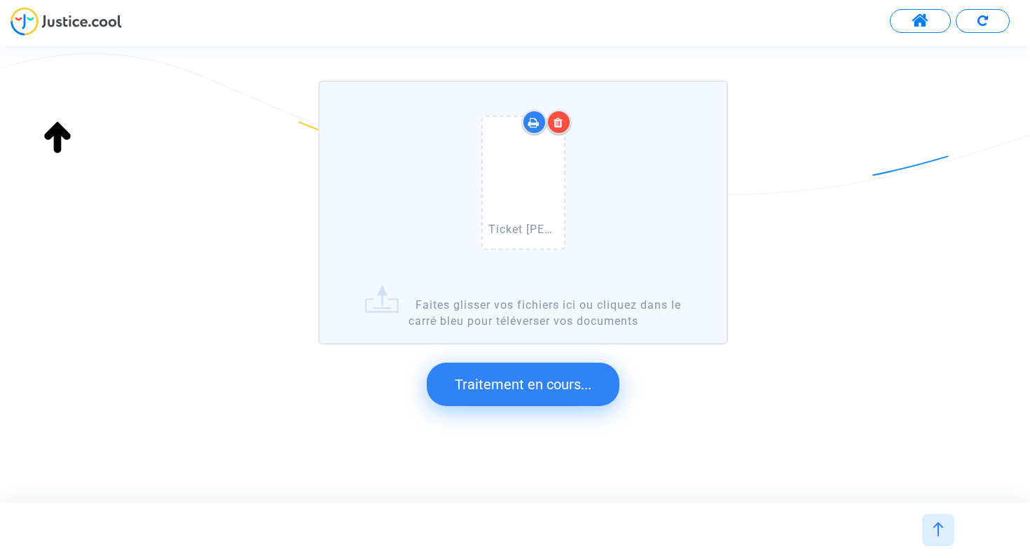
scroll to position [0, 0]
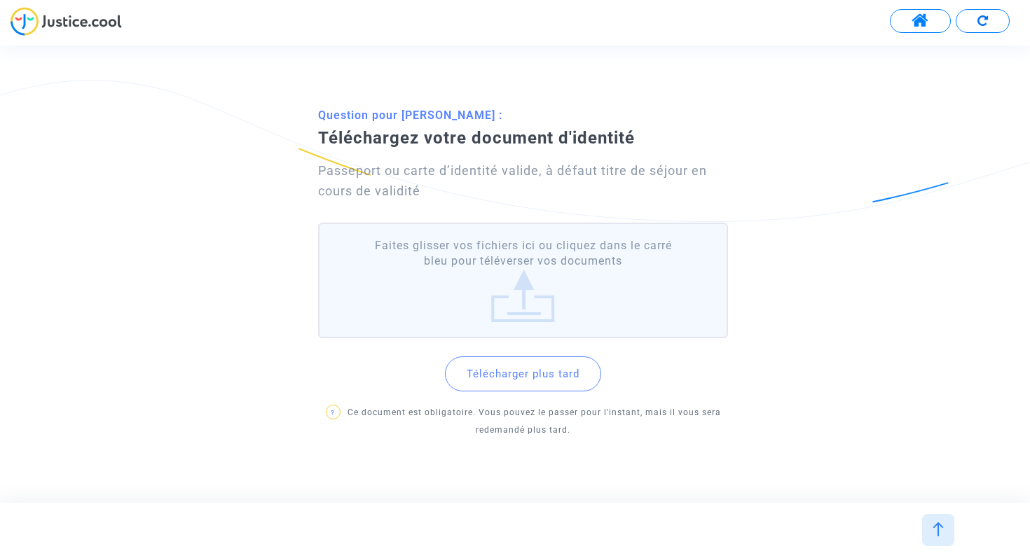
click at [547, 286] on label "Faites glisser vos fichiers ici ou cliquez dans le carré bleu pour téléverser v…" at bounding box center [523, 281] width 410 height 116
click at [0, 0] on input "Faites glisser vos fichiers ici ou cliquez dans le carré bleu pour téléverser v…" at bounding box center [0, 0] width 0 height 0
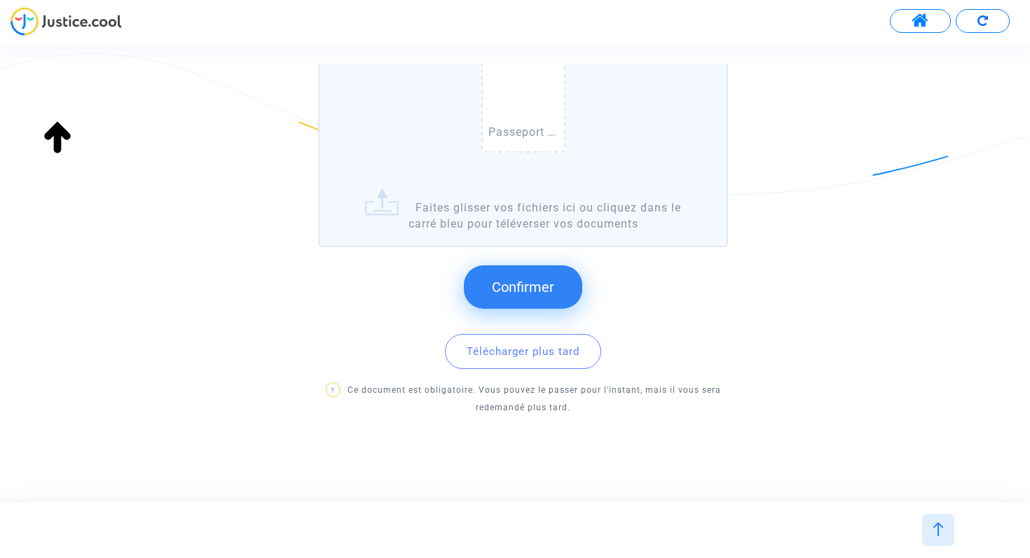
click at [512, 293] on span "Confirmer" at bounding box center [523, 287] width 62 height 17
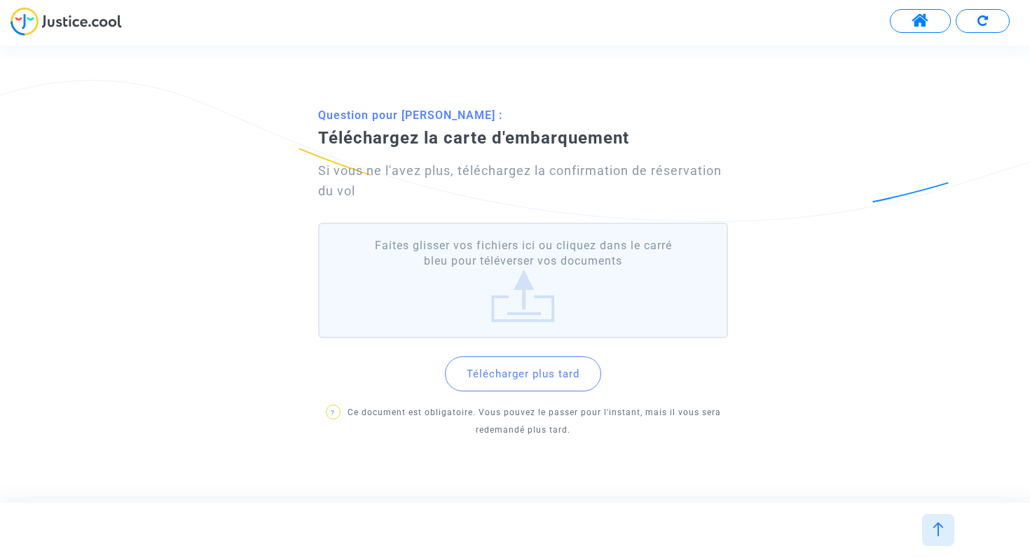
click at [553, 262] on label "Faites glisser vos fichiers ici ou cliquez dans le carré bleu pour téléverser v…" at bounding box center [523, 281] width 410 height 116
click at [0, 0] on input "Faites glisser vos fichiers ici ou cliquez dans le carré bleu pour téléverser v…" at bounding box center [0, 0] width 0 height 0
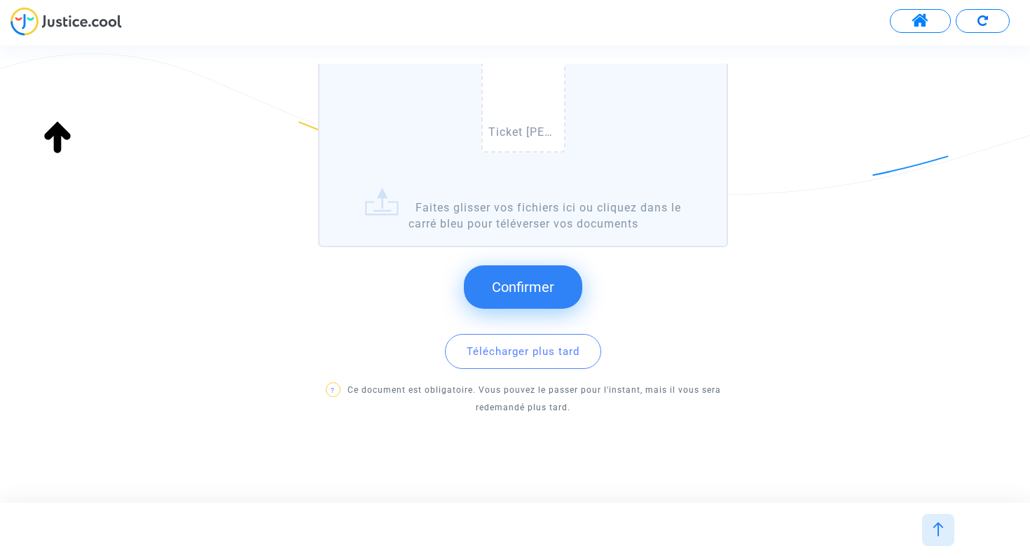
click at [542, 291] on span "Confirmer" at bounding box center [523, 287] width 62 height 17
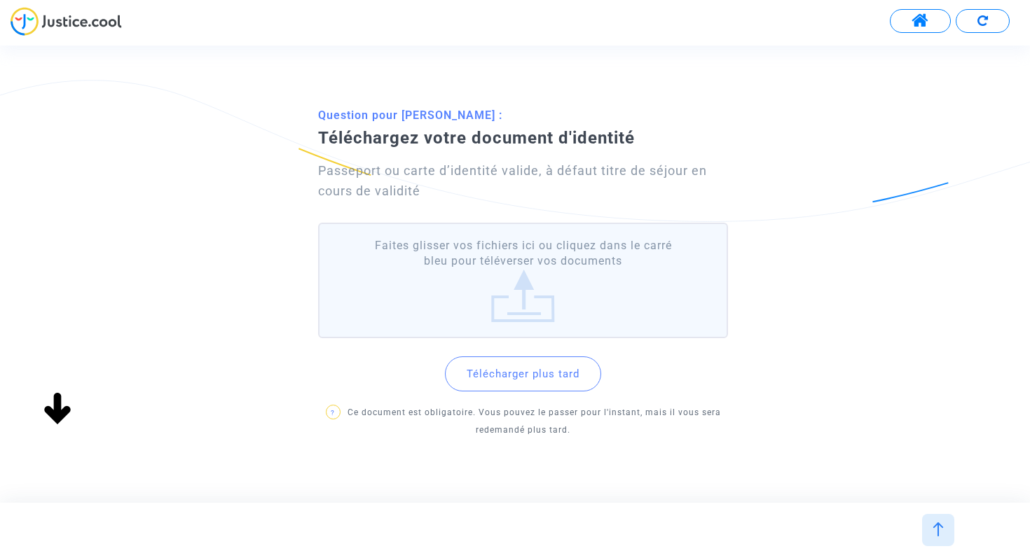
click at [533, 301] on label "Faites glisser vos fichiers ici ou cliquez dans le carré bleu pour téléverser v…" at bounding box center [523, 281] width 410 height 116
click at [0, 0] on input "Faites glisser vos fichiers ici ou cliquez dans le carré bleu pour téléverser v…" at bounding box center [0, 0] width 0 height 0
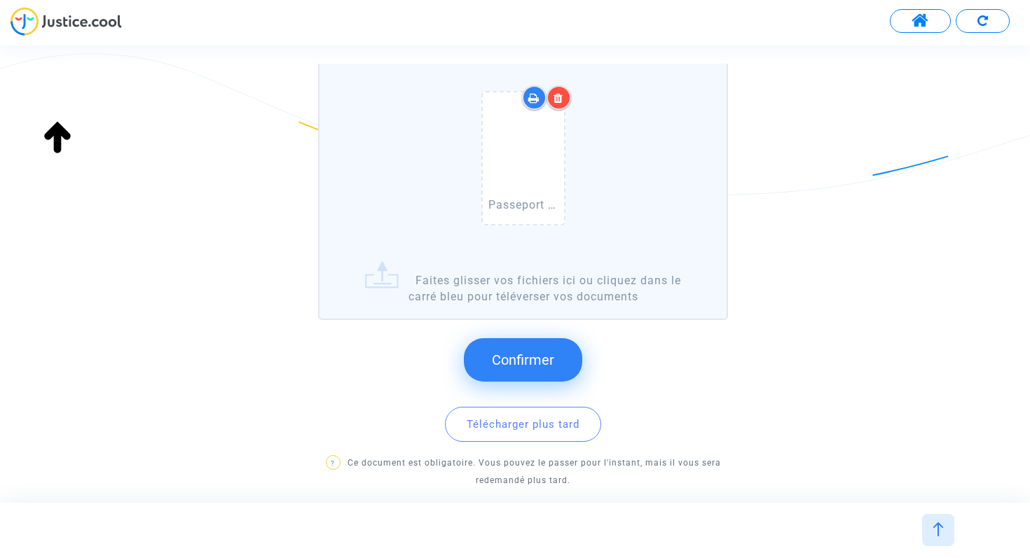
scroll to position [187, 0]
click at [539, 351] on span "Confirmer" at bounding box center [523, 358] width 62 height 17
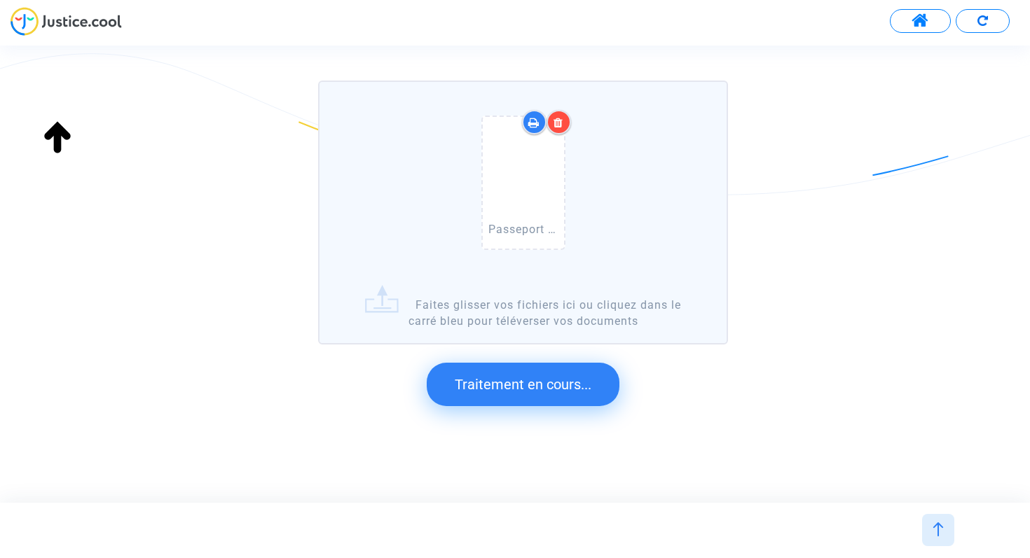
scroll to position [0, 0]
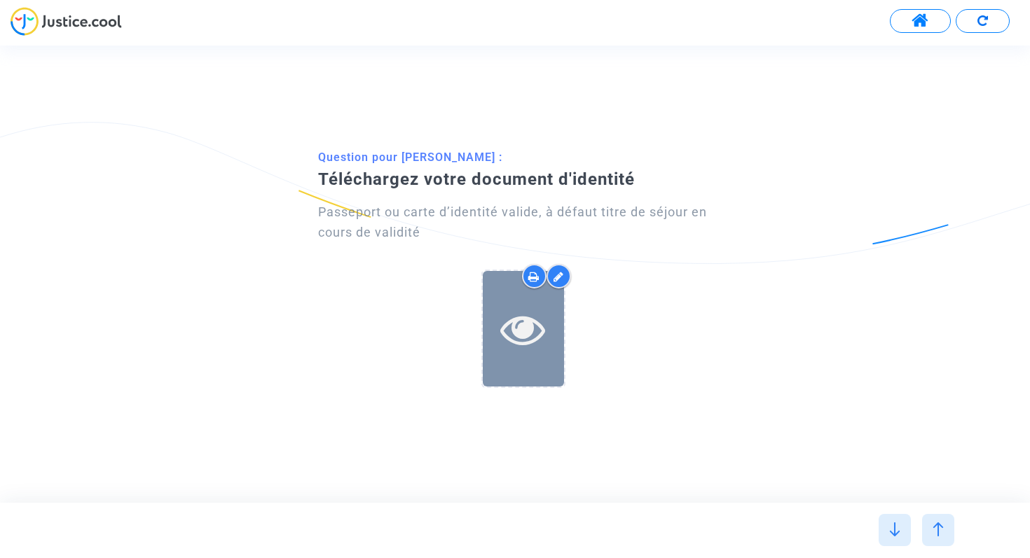
click at [534, 357] on div at bounding box center [523, 329] width 81 height 116
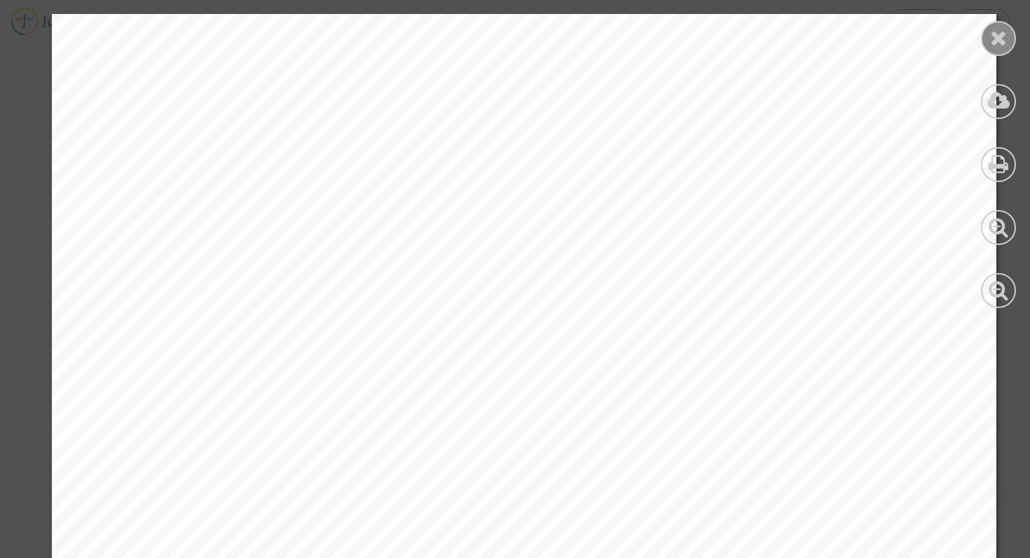
click at [995, 42] on icon at bounding box center [999, 37] width 18 height 21
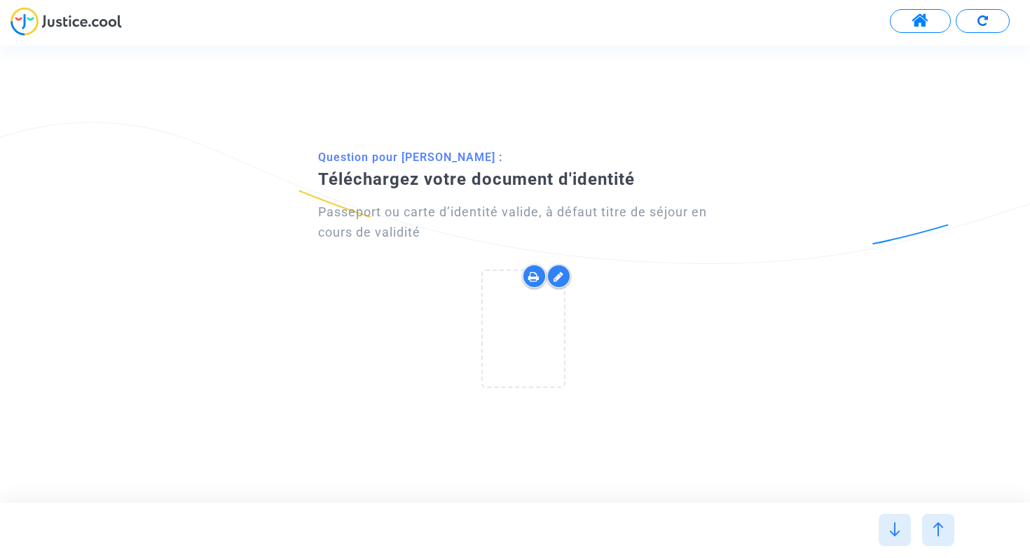
click at [556, 278] on icon at bounding box center [558, 276] width 11 height 11
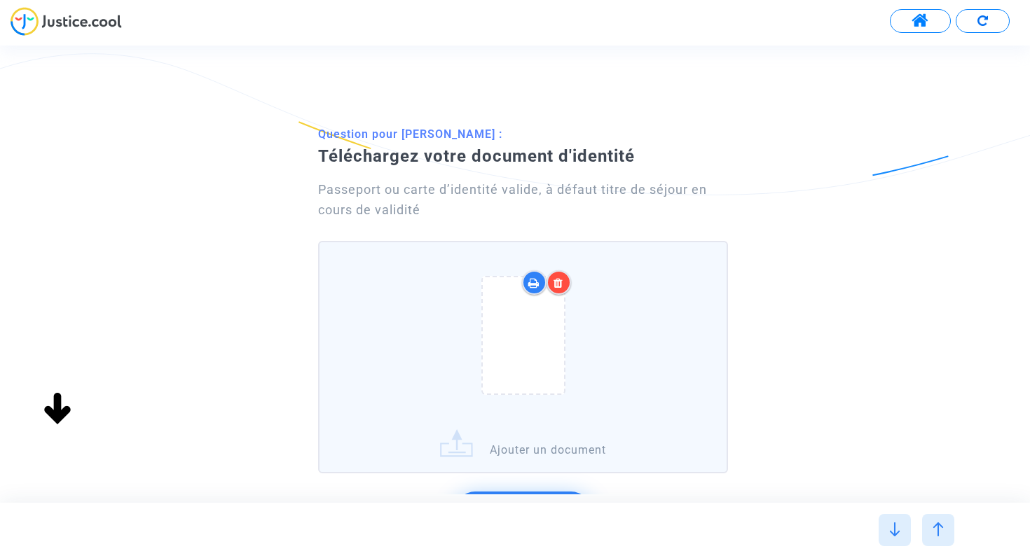
click at [559, 282] on icon at bounding box center [558, 282] width 10 height 11
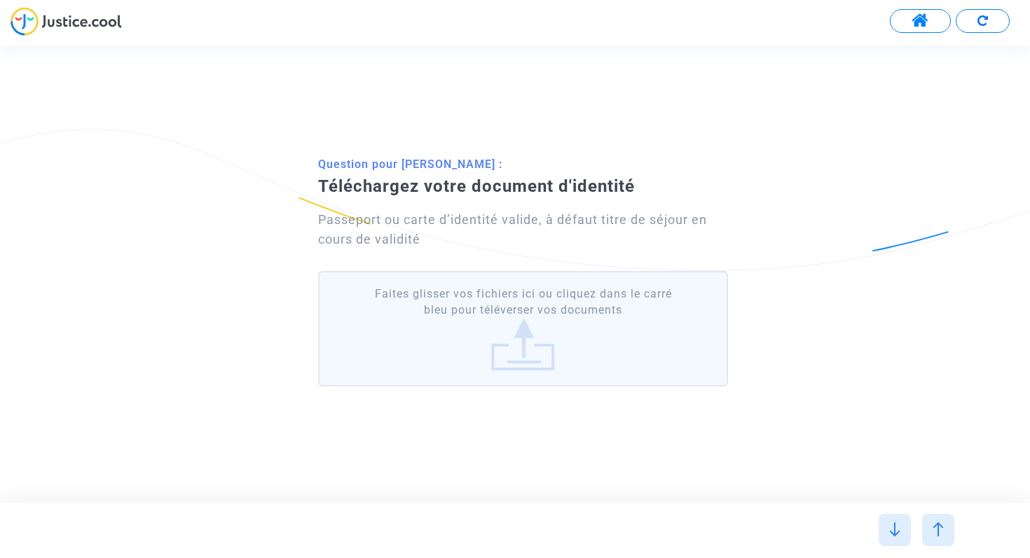
click at [531, 334] on label "Faites glisser vos fichiers ici ou cliquez dans le carré bleu pour téléverser v…" at bounding box center [523, 329] width 410 height 116
click at [0, 0] on input "Faites glisser vos fichiers ici ou cliquez dans le carré bleu pour téléverser v…" at bounding box center [0, 0] width 0 height 0
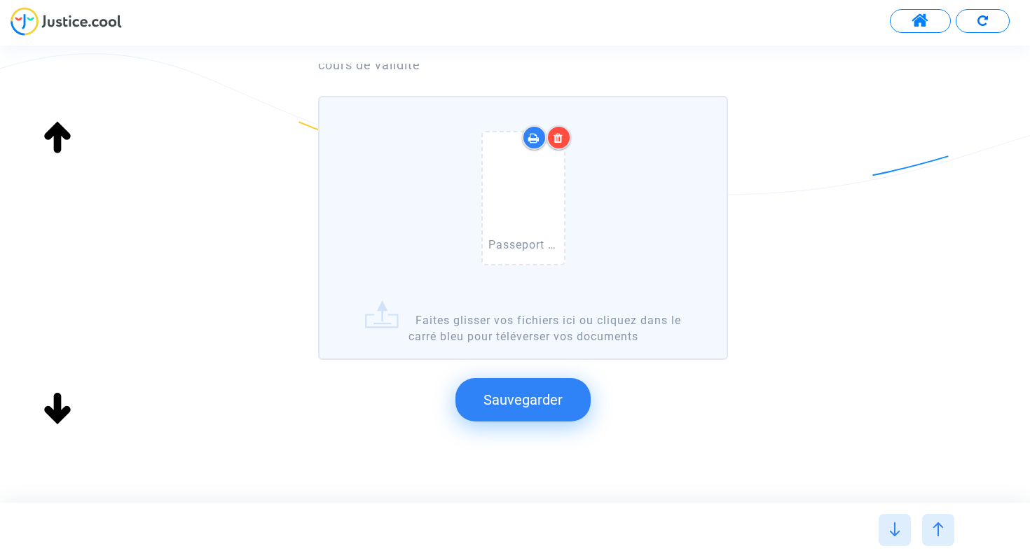
scroll to position [160, 0]
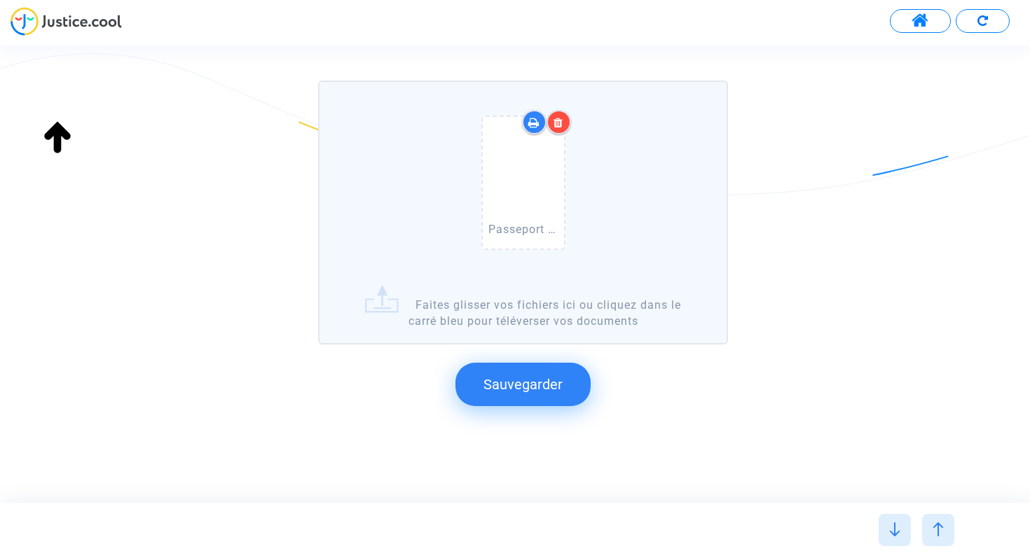
click at [550, 380] on span "Sauvegarder" at bounding box center [522, 384] width 79 height 17
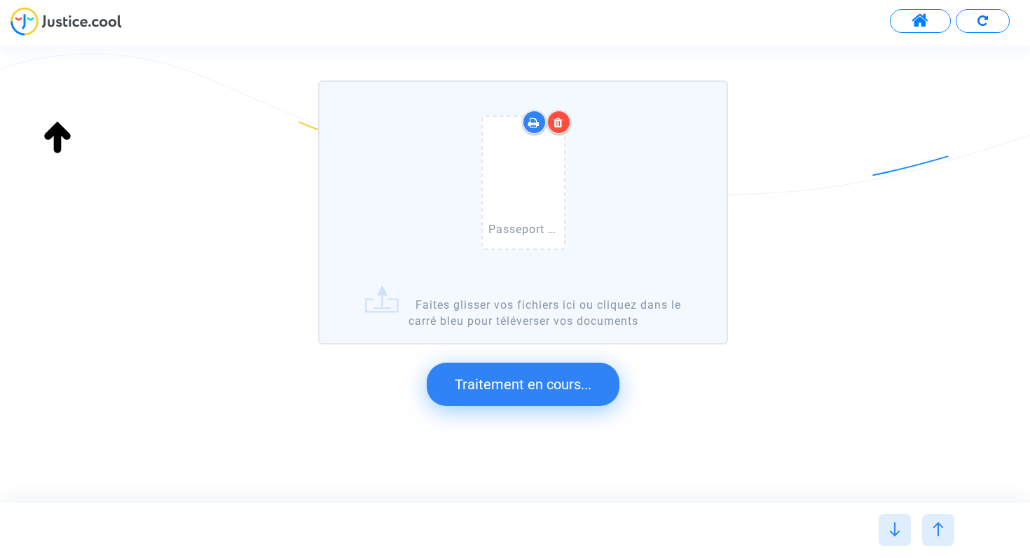
scroll to position [0, 0]
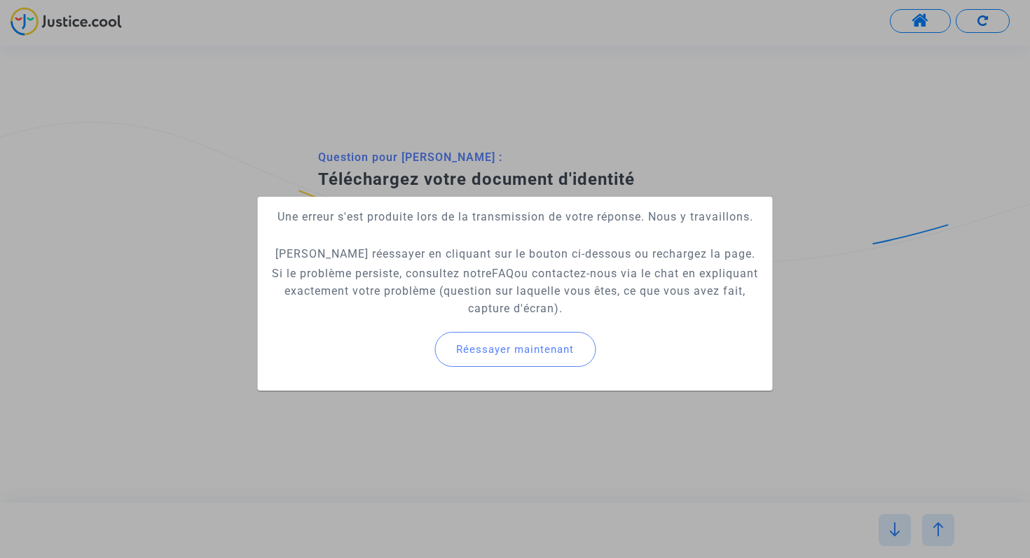
click at [619, 171] on div at bounding box center [515, 279] width 1030 height 558
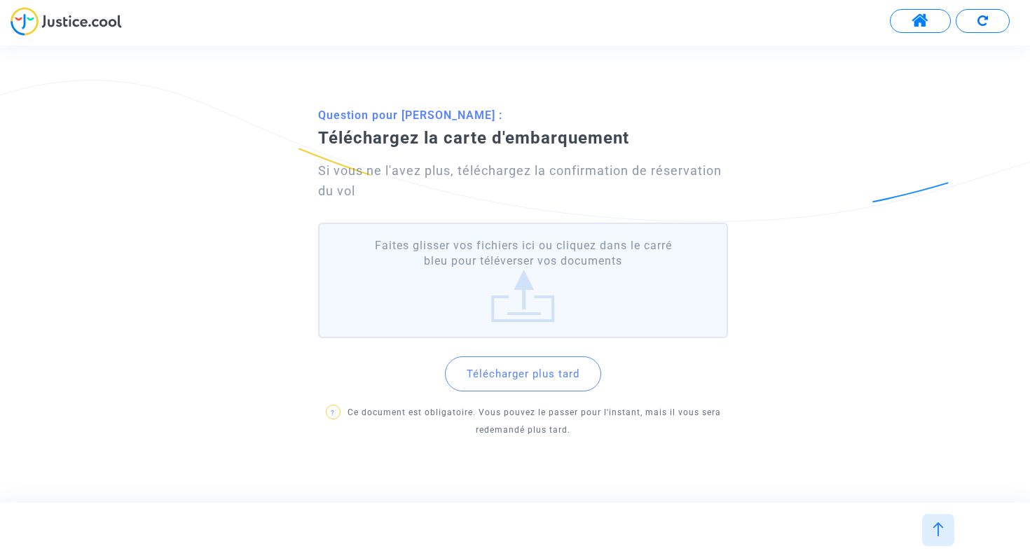
click at [553, 289] on label "Faites glisser vos fichiers ici ou cliquez dans le carré bleu pour téléverser v…" at bounding box center [523, 281] width 410 height 116
click at [0, 0] on input "Faites glisser vos fichiers ici ou cliquez dans le carré bleu pour téléverser v…" at bounding box center [0, 0] width 0 height 0
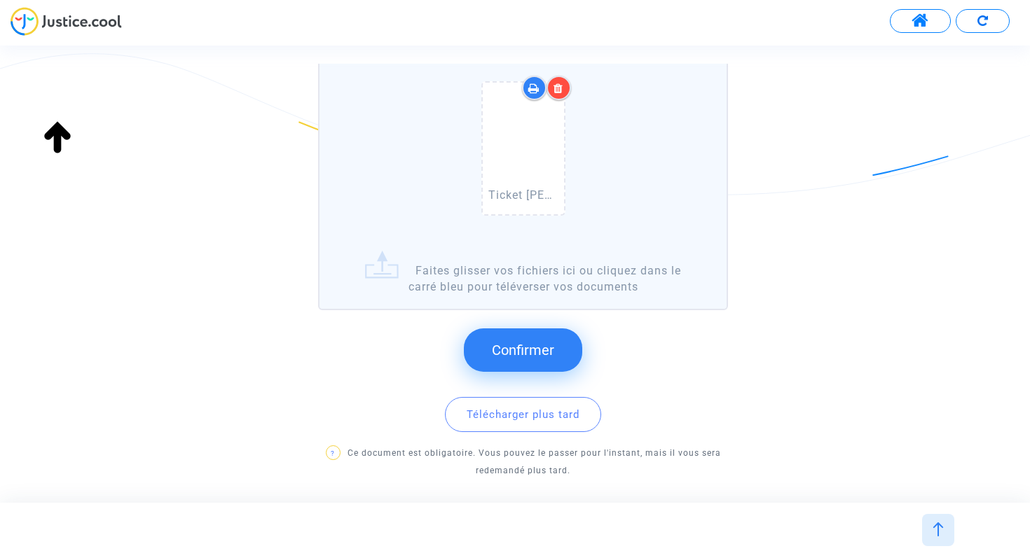
click at [548, 362] on button "Confirmer" at bounding box center [523, 350] width 118 height 43
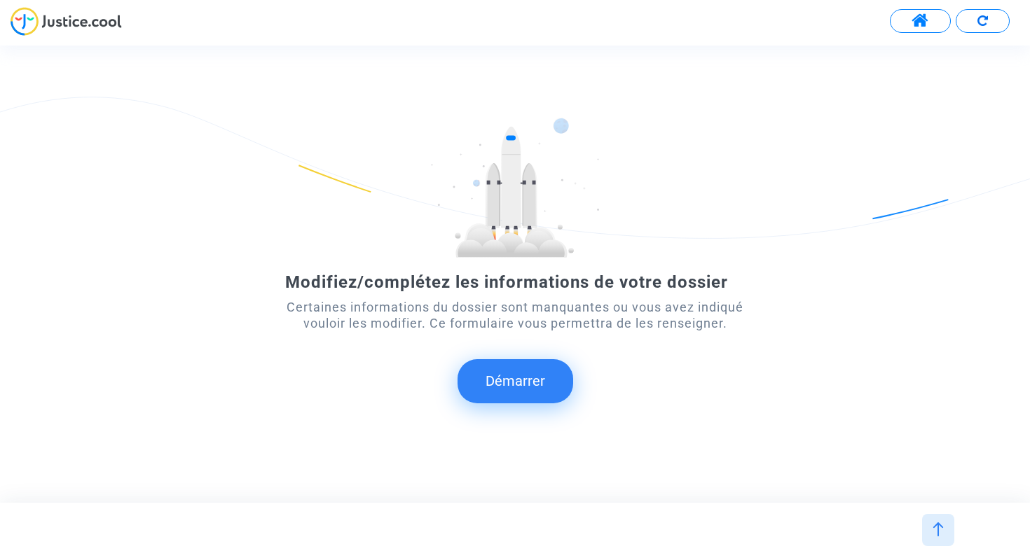
click at [501, 396] on button "Démarrer" at bounding box center [515, 380] width 116 height 43
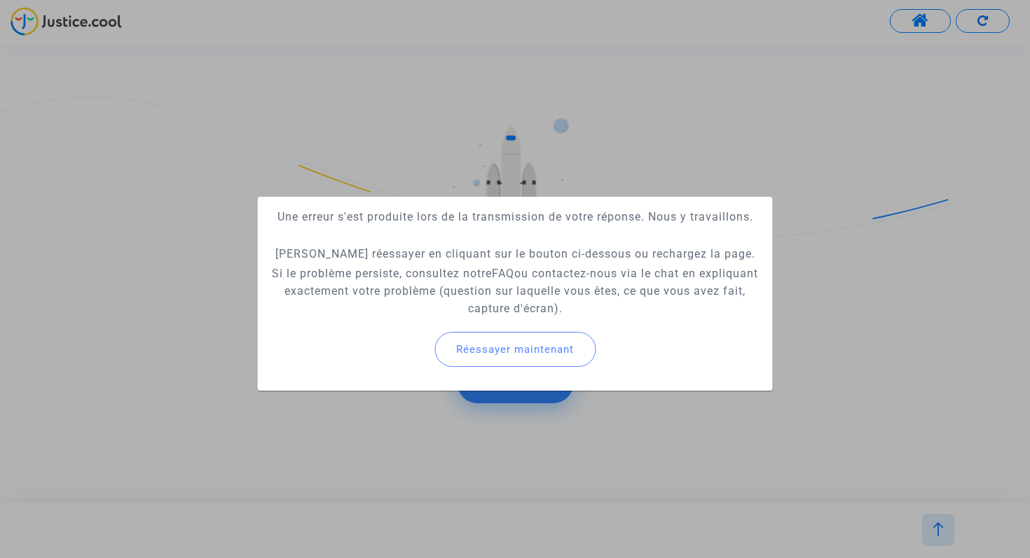
click at [525, 349] on span "Réessayer maintenant" at bounding box center [515, 349] width 118 height 13
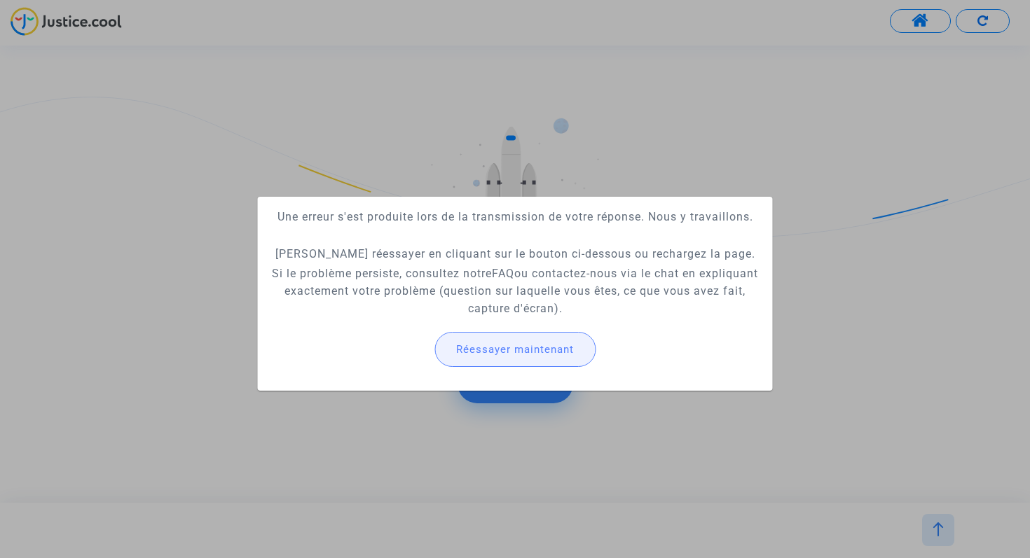
click at [525, 349] on span "Réessayer maintenant" at bounding box center [515, 349] width 118 height 13
click at [525, 350] on span "Réessayer maintenant" at bounding box center [515, 349] width 118 height 13
click at [519, 351] on span "Réessayer maintenant" at bounding box center [515, 349] width 118 height 13
click at [198, 336] on div at bounding box center [515, 279] width 1030 height 558
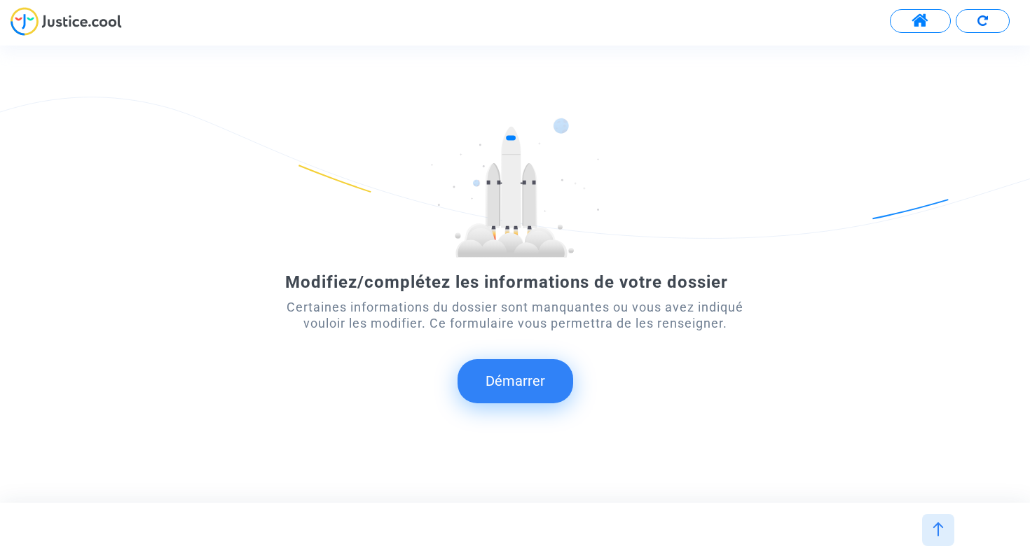
click at [491, 388] on button "Démarrer" at bounding box center [515, 380] width 116 height 43
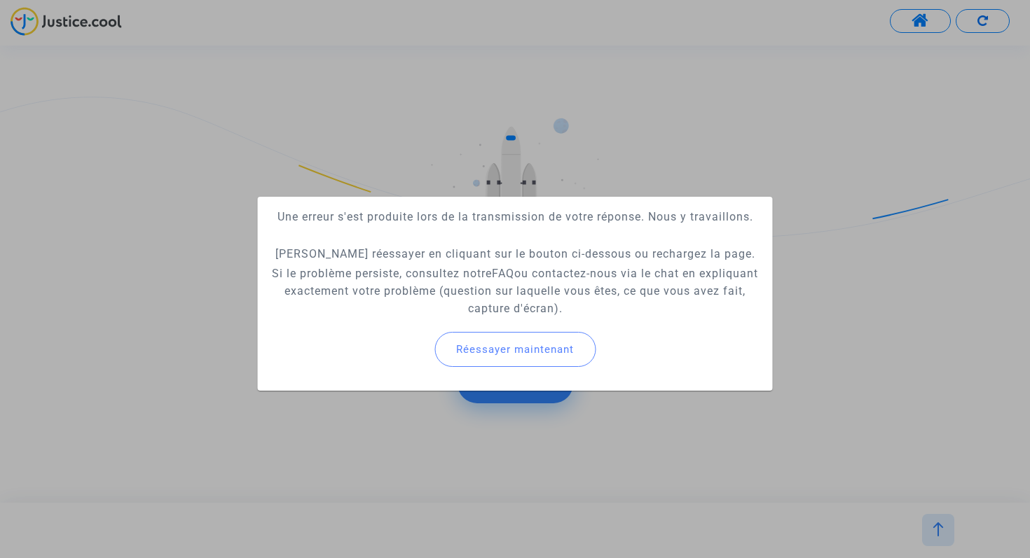
click at [513, 390] on mat-card "Une erreur s'est produite lors de la transmission de votre réponse. Nous y trav…" at bounding box center [515, 294] width 515 height 194
click at [583, 421] on div at bounding box center [515, 279] width 1030 height 558
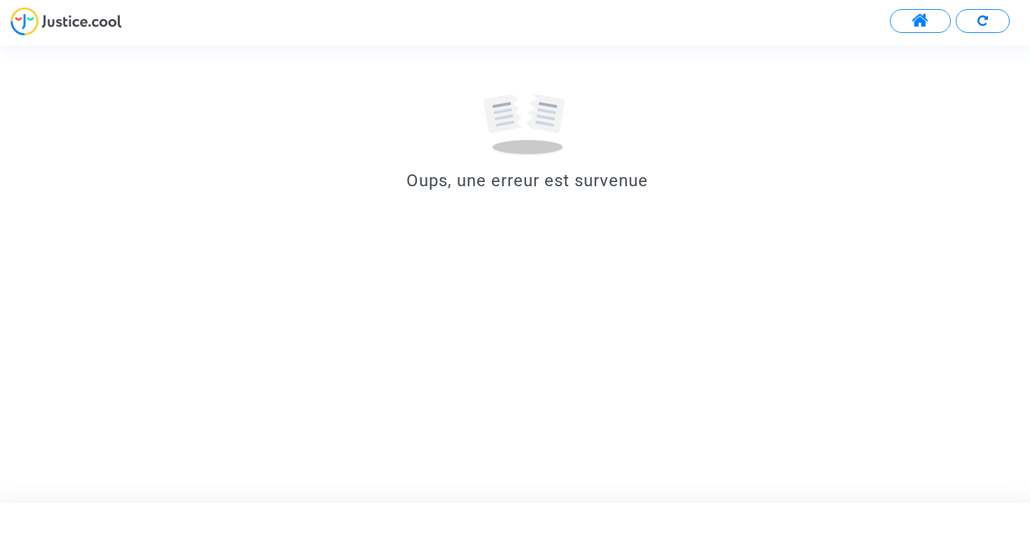
click at [922, 27] on span at bounding box center [920, 21] width 18 height 18
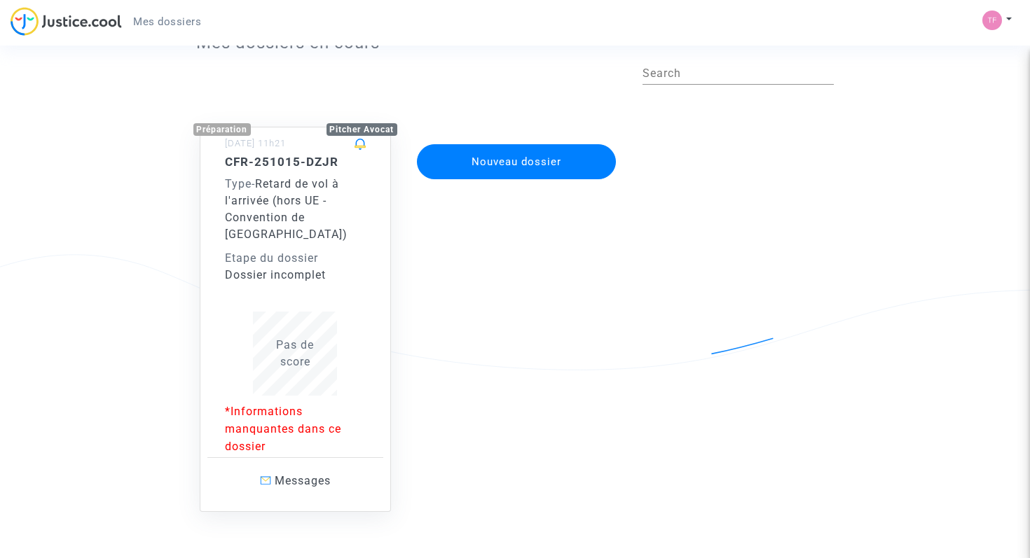
scroll to position [65, 0]
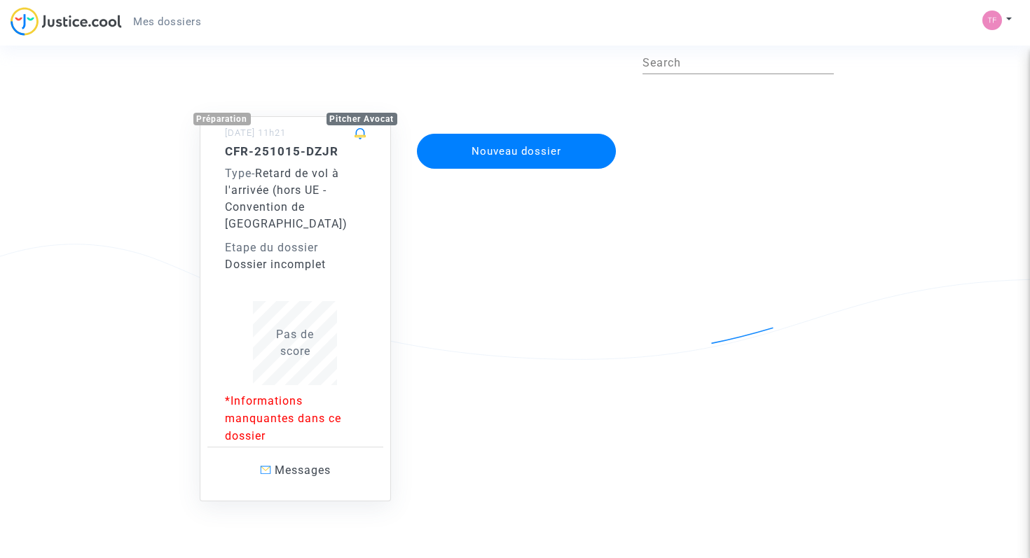
click at [300, 256] on div "Dossier incomplet" at bounding box center [295, 264] width 141 height 17
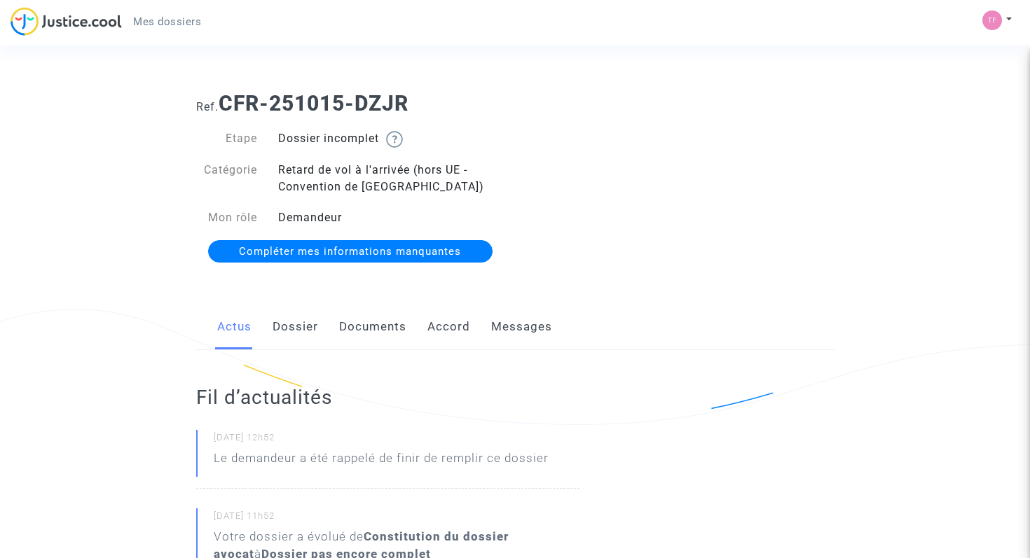
click at [354, 256] on span "Compléter mes informations manquantes" at bounding box center [350, 251] width 222 height 13
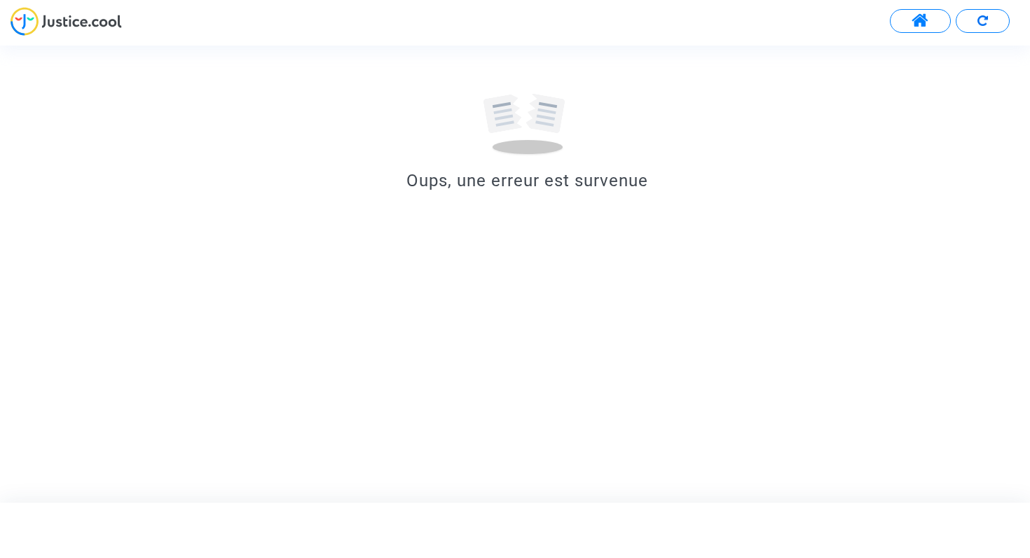
click at [913, 25] on span at bounding box center [920, 21] width 18 height 18
